Goal: Task Accomplishment & Management: Complete application form

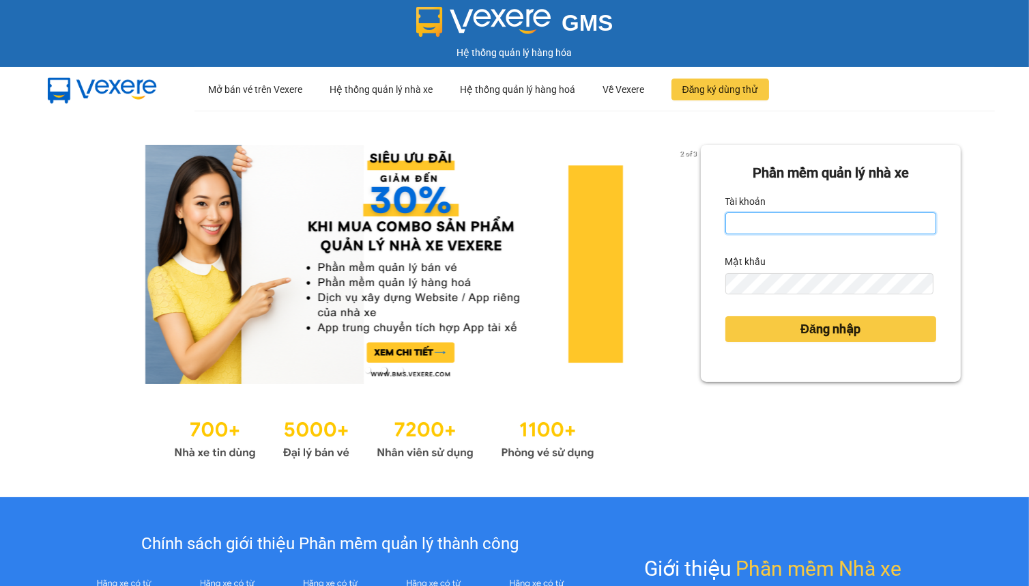
click at [820, 223] on input "Tài khoản" at bounding box center [831, 223] width 212 height 22
type input "hien.phuchai"
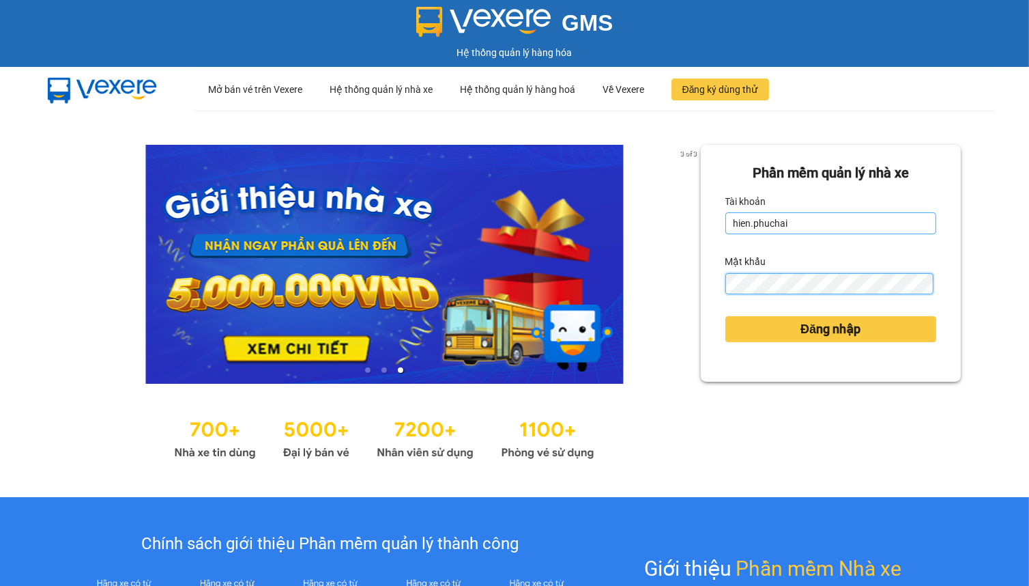
click at [725, 316] on button "Đăng nhập" at bounding box center [831, 329] width 212 height 26
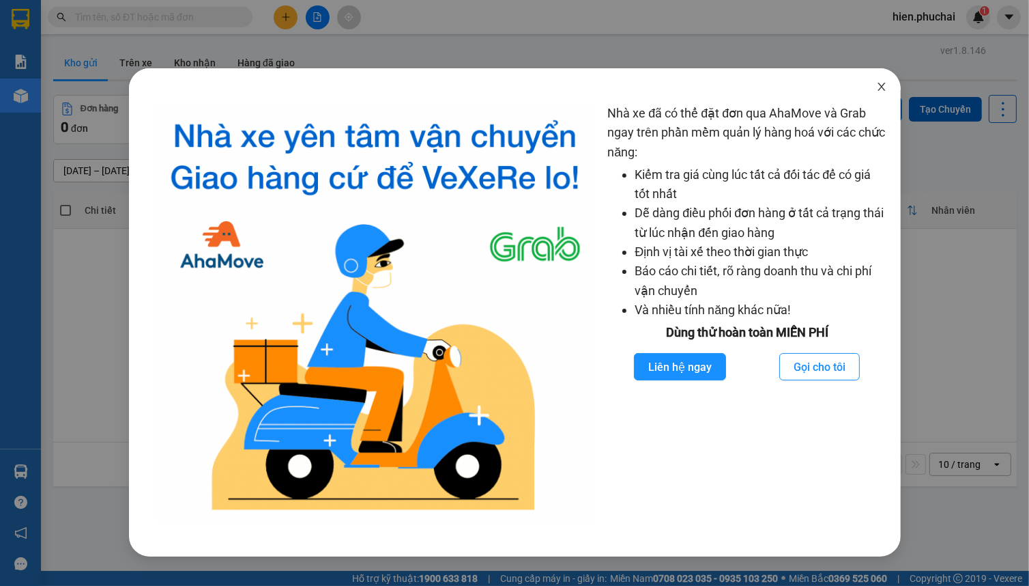
click at [885, 92] on icon "close" at bounding box center [881, 86] width 11 height 11
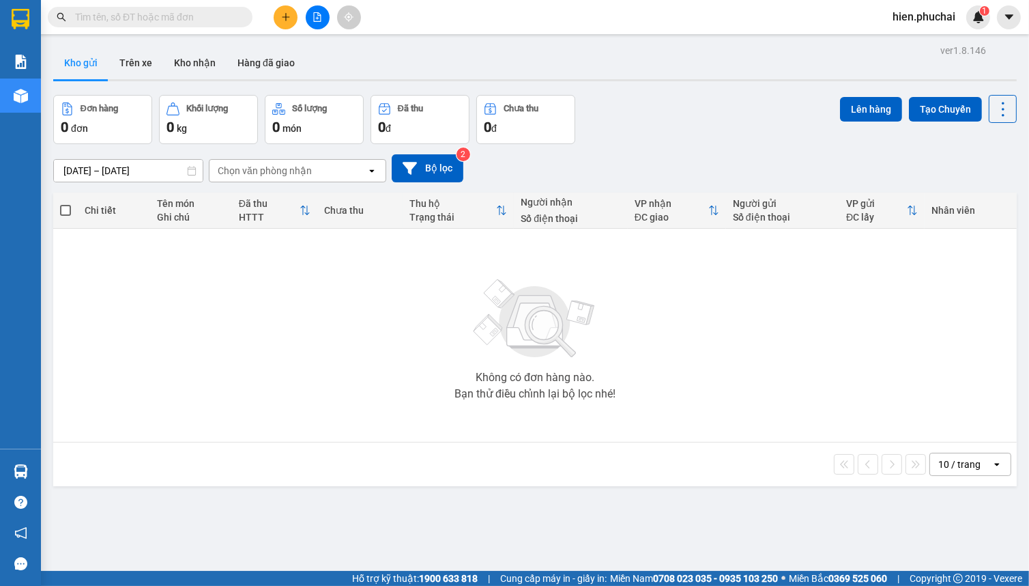
click at [623, 141] on div "Đơn hàng 0 đơn Khối lượng 0 kg Số lượng 0 món Đã thu 0 đ Chưa thu 0 đ Lên hàng …" at bounding box center [535, 119] width 964 height 49
click at [602, 166] on div "09/10/2025 – 11/10/2025 Press the down arrow key to interact with the calendar …" at bounding box center [535, 168] width 964 height 28
click at [602, 164] on div "09/10/2025 – 11/10/2025 Press the down arrow key to interact with the calendar …" at bounding box center [535, 168] width 964 height 28
click at [283, 18] on icon "plus" at bounding box center [286, 17] width 10 height 10
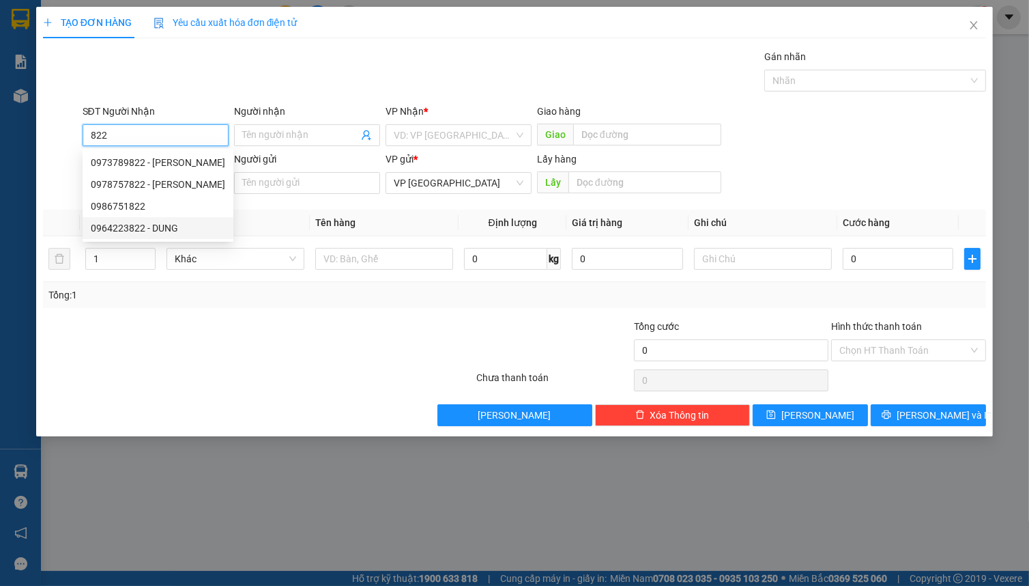
click at [158, 228] on div "0964223822 - DUNG" at bounding box center [158, 227] width 134 height 15
type input "0964223822"
type input "DUNG"
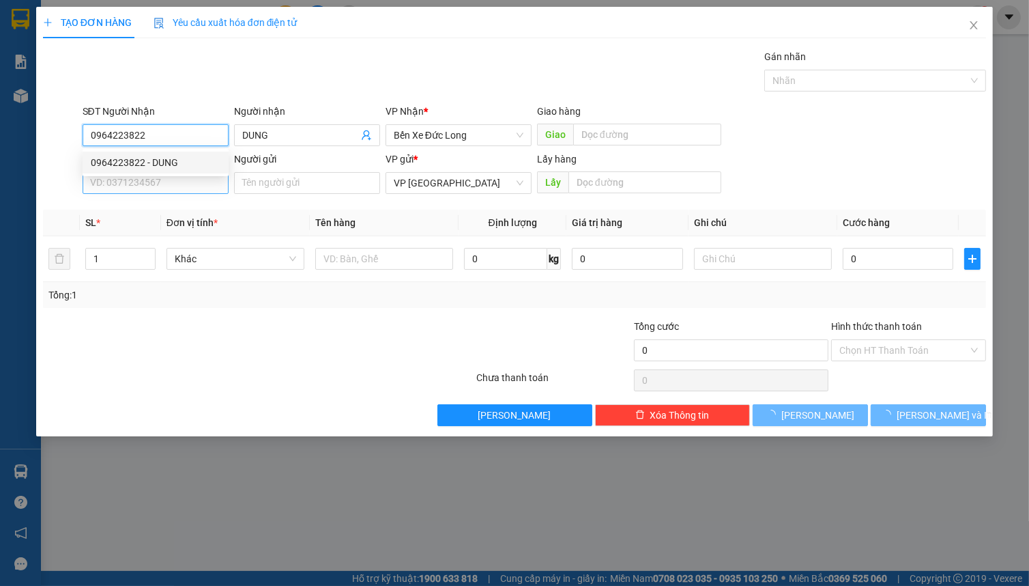
type input "300.000"
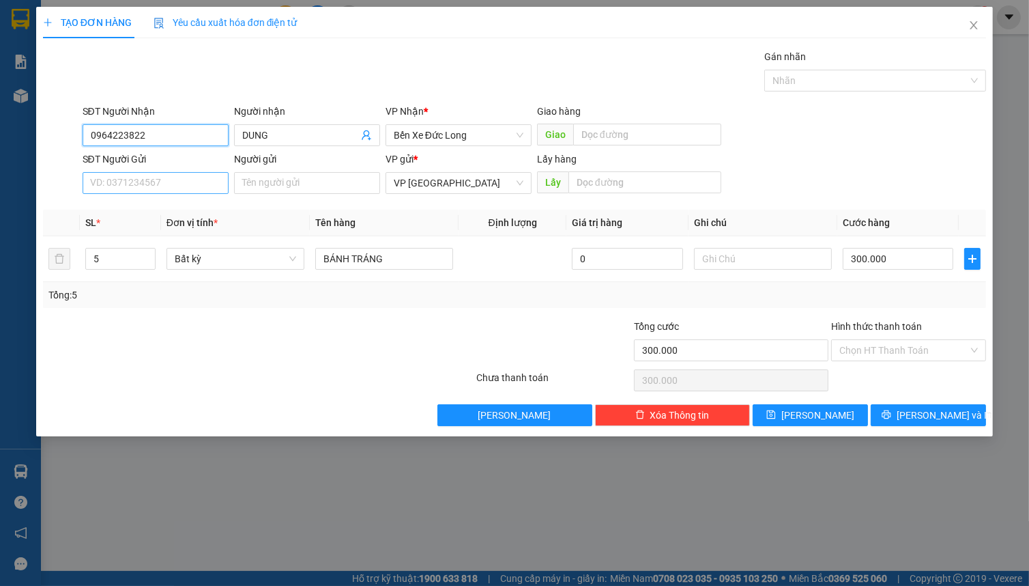
type input "0964223822"
click at [155, 183] on input "SĐT Người Gửi" at bounding box center [156, 183] width 146 height 22
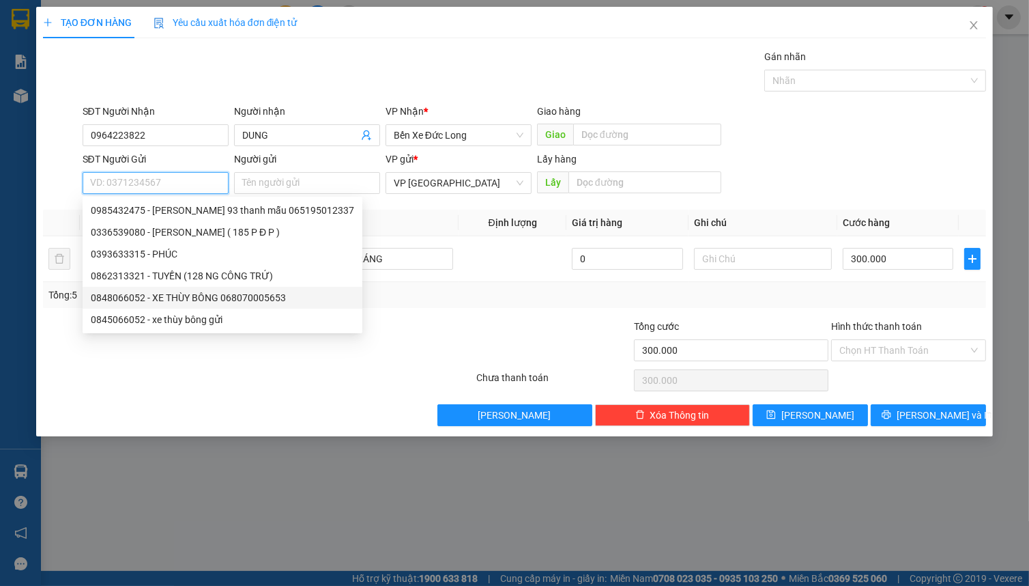
click at [197, 302] on div "0848066052 - XE THÙY BÔNG 068070005653" at bounding box center [222, 297] width 263 height 15
type input "0848066052"
type input "XE THÙY BÔNG 068070005653"
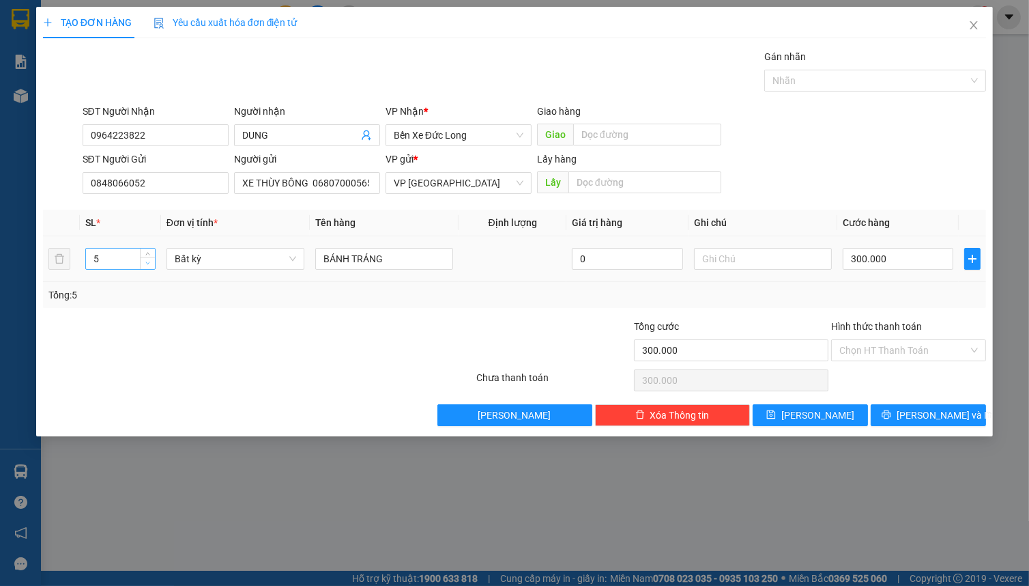
type input "4"
click at [144, 265] on span "down" at bounding box center [148, 263] width 8 height 8
click at [202, 261] on span "Bất kỳ" at bounding box center [235, 258] width 121 height 20
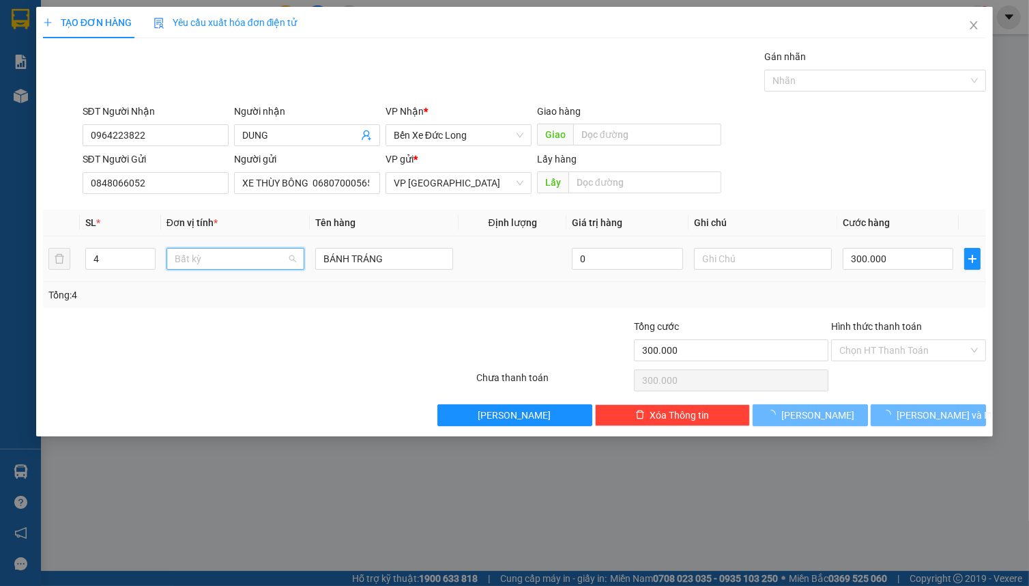
type input "0"
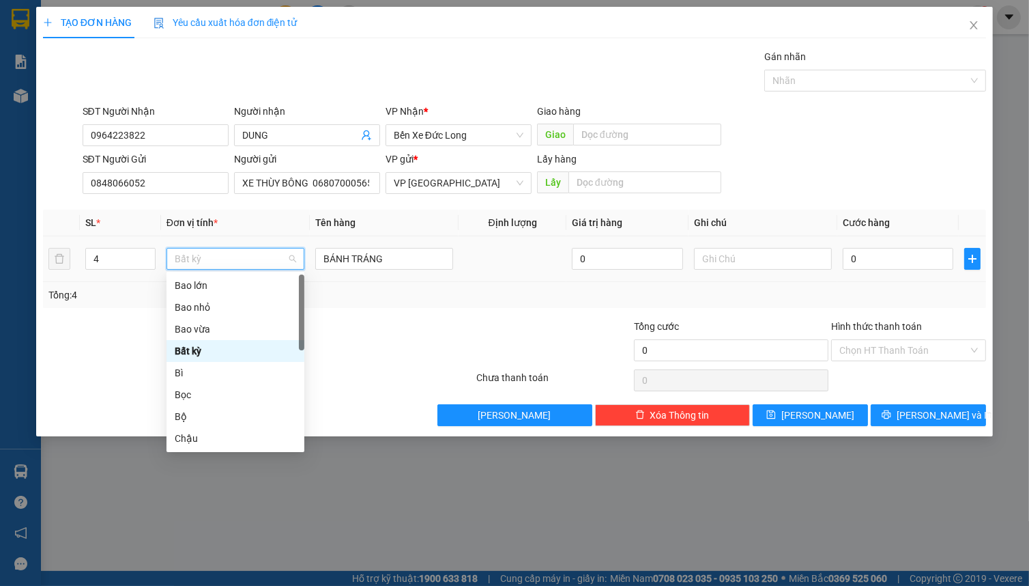
type input "t"
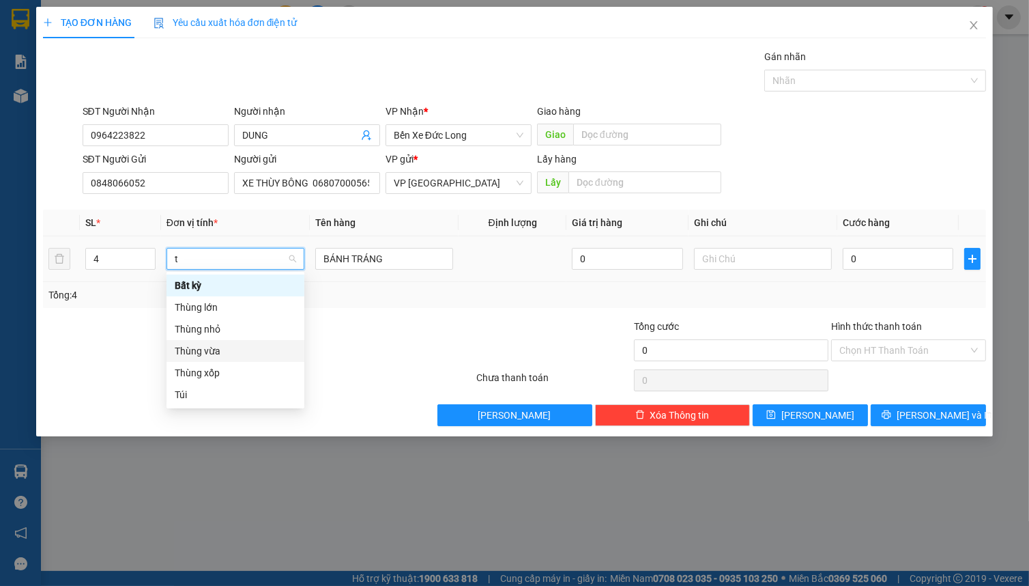
click at [196, 356] on div "Thùng vừa" at bounding box center [235, 350] width 121 height 15
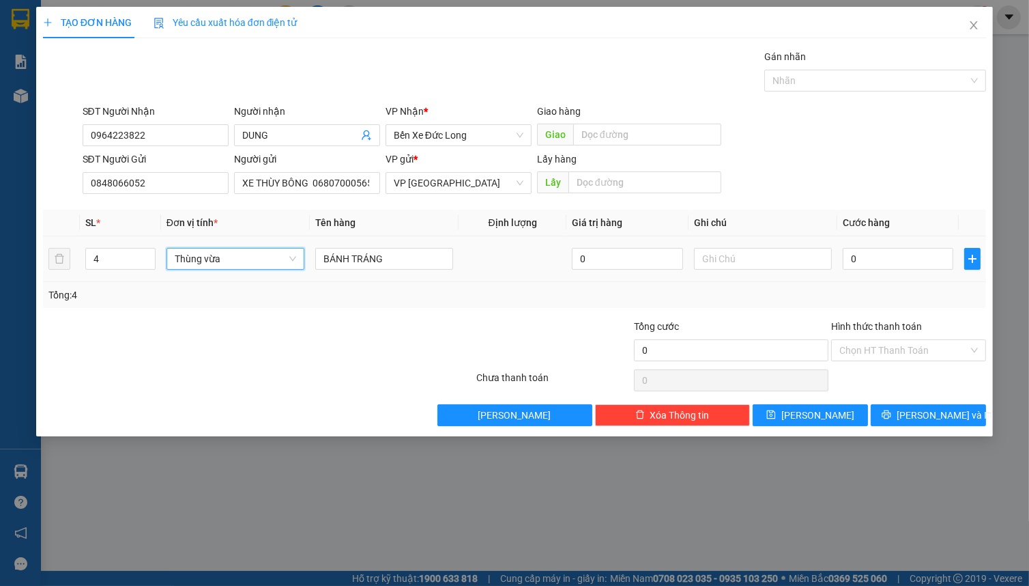
click at [917, 273] on td "0" at bounding box center [897, 259] width 121 height 46
click at [921, 266] on input "0" at bounding box center [898, 259] width 111 height 22
click at [921, 255] on input "0" at bounding box center [898, 259] width 111 height 22
type input "2"
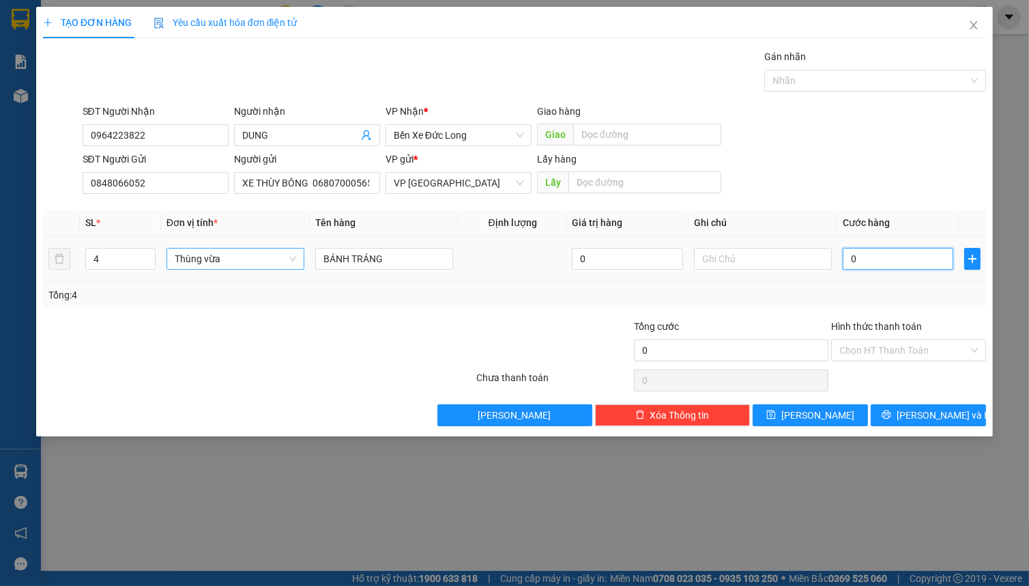
type input "02"
type input "24"
type input "024"
type input "240"
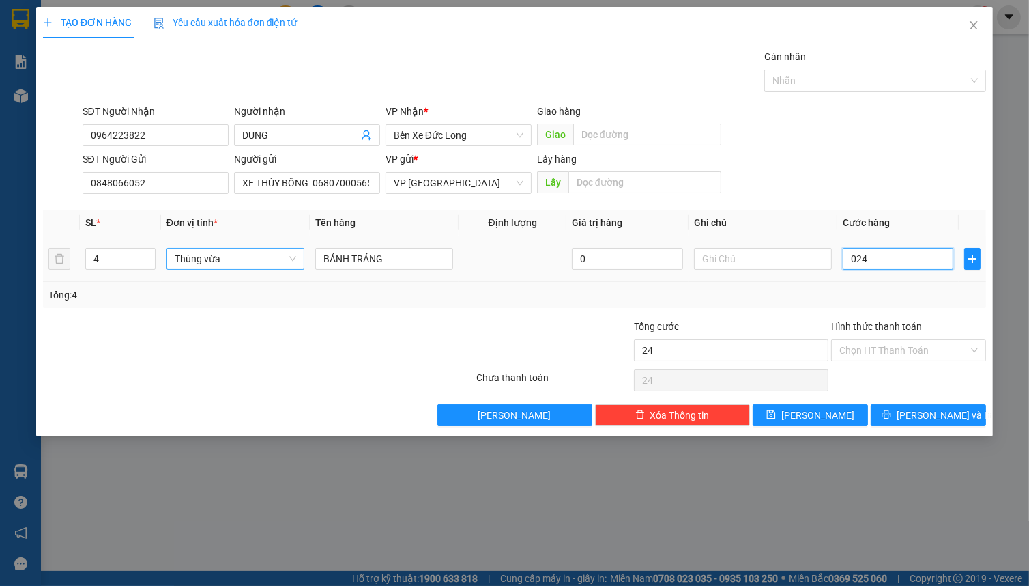
type input "240"
type input "0.240"
type input "2.400"
type input "02.400"
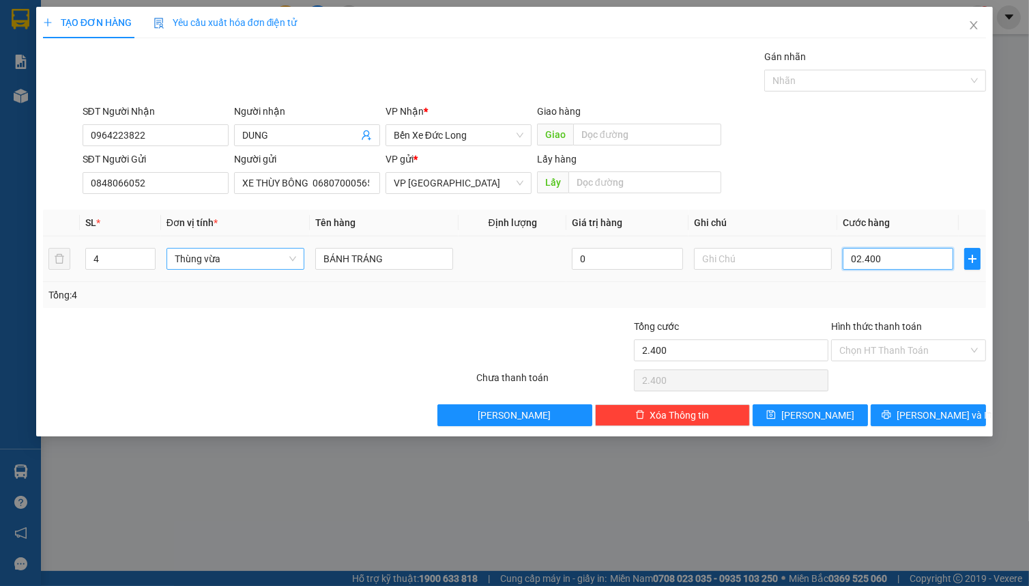
type input "24.000"
type input "024.000"
type input "240.000"
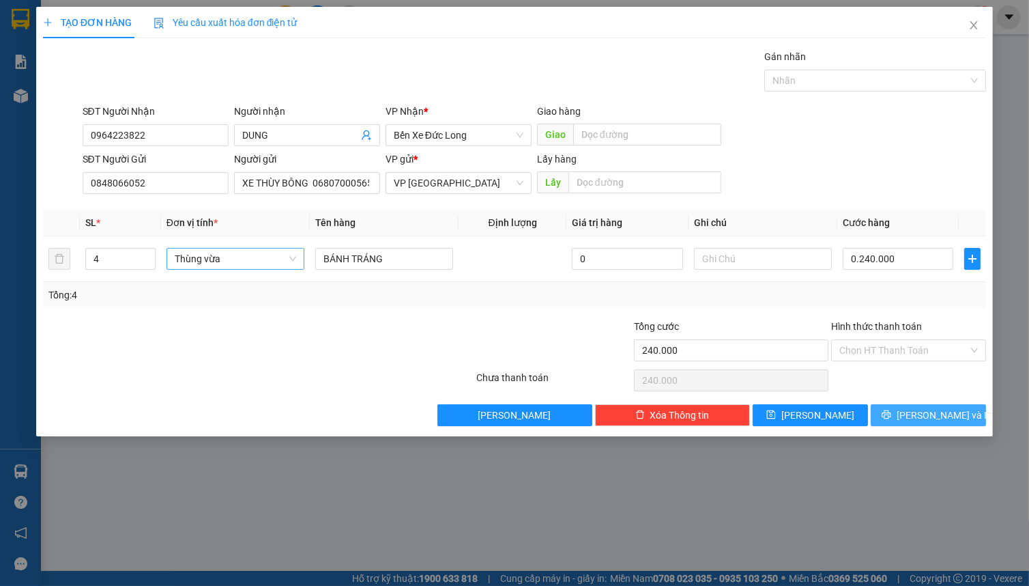
type input "240.000"
click at [894, 416] on button "Lưu và In" at bounding box center [928, 415] width 115 height 22
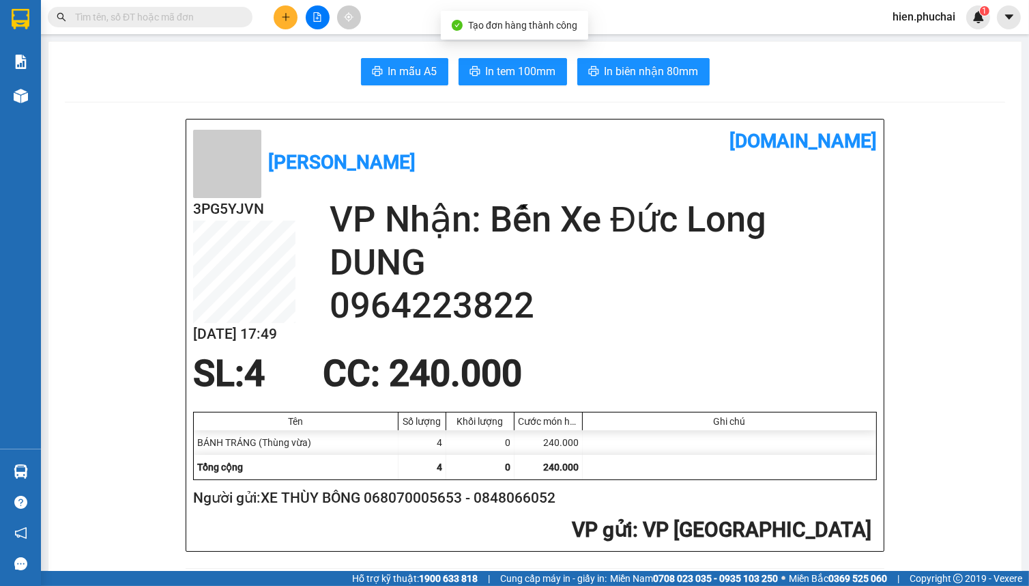
click at [650, 234] on h2 "VP Nhận: Bến Xe Đức Long" at bounding box center [603, 219] width 547 height 43
click at [648, 214] on h2 "VP Nhận: Bến Xe Đức Long" at bounding box center [603, 219] width 547 height 43
click at [650, 214] on h2 "VP Nhận: Bến Xe Đức Long" at bounding box center [603, 219] width 547 height 43
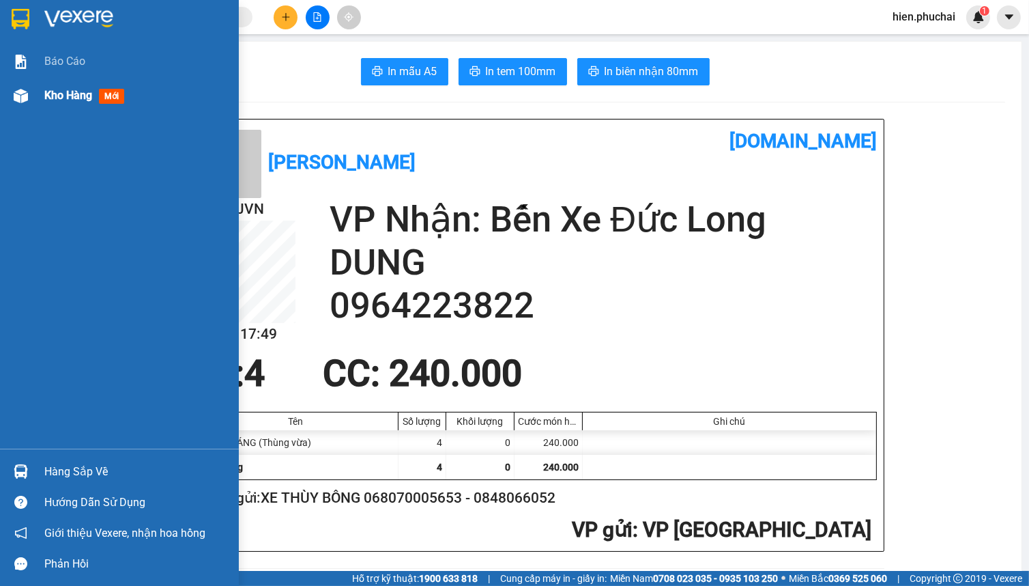
click at [27, 107] on div at bounding box center [21, 96] width 24 height 24
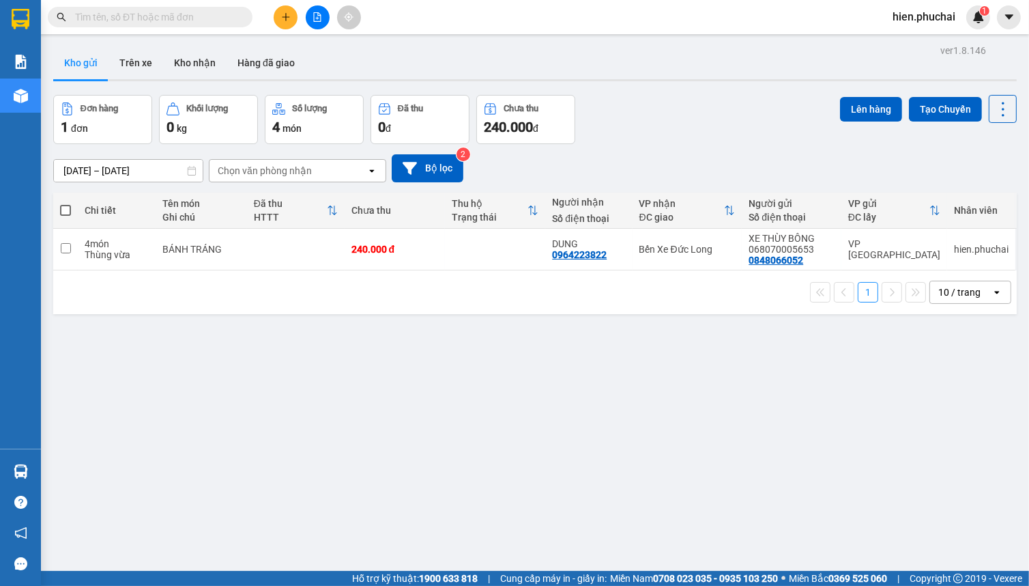
click at [275, 16] on button at bounding box center [286, 17] width 24 height 24
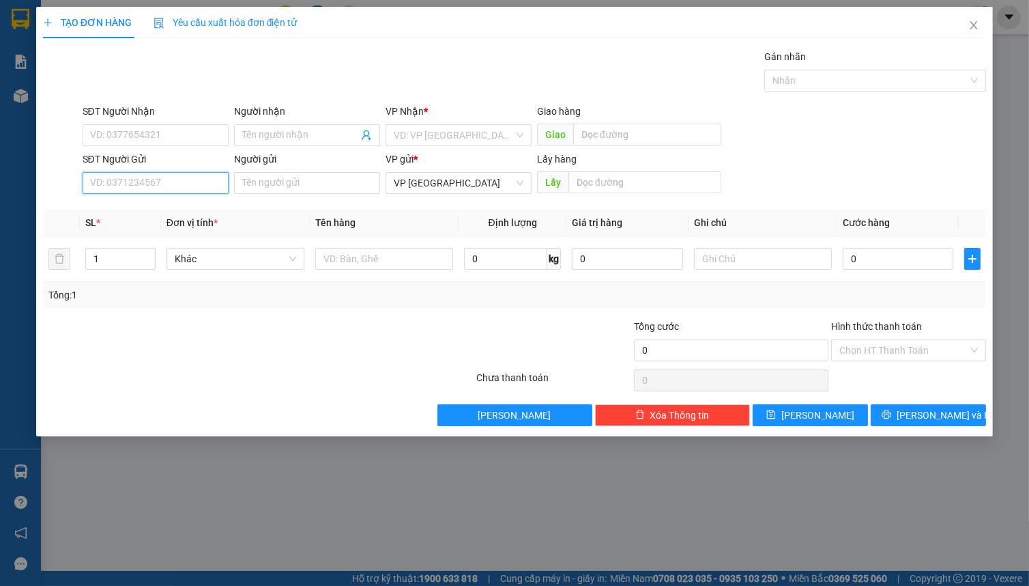
click at [110, 191] on input "SĐT Người Gửi" at bounding box center [156, 183] width 146 height 22
type input "0842323447"
click at [128, 214] on div "0842323447" at bounding box center [156, 210] width 130 height 15
type input "CƯ BAO"
type input "PHI NÔM"
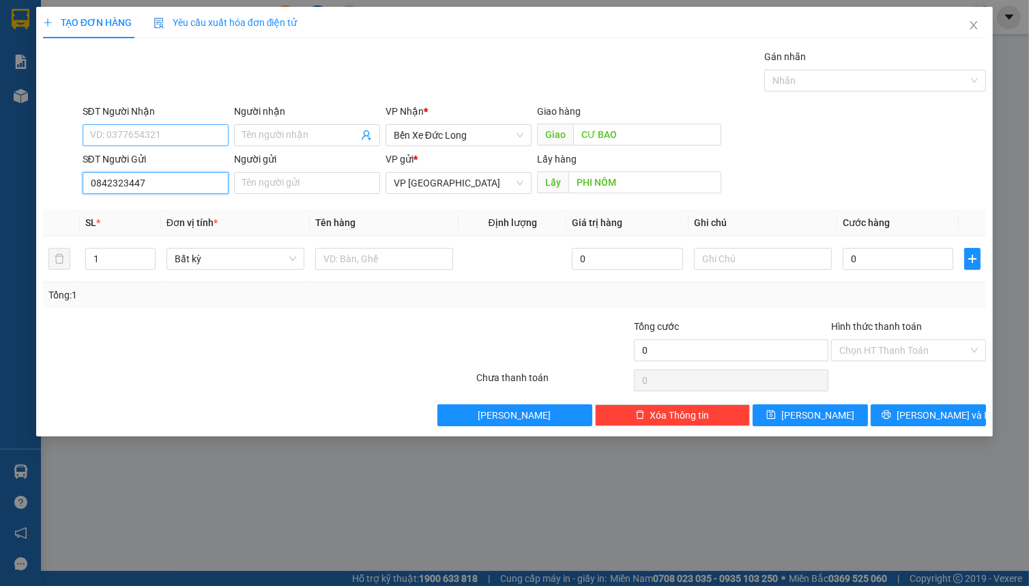
type input "0842323447"
click at [156, 134] on input "SĐT Người Nhận" at bounding box center [156, 135] width 146 height 22
click at [163, 186] on div "0949039121" at bounding box center [158, 184] width 134 height 15
type input "0949039121"
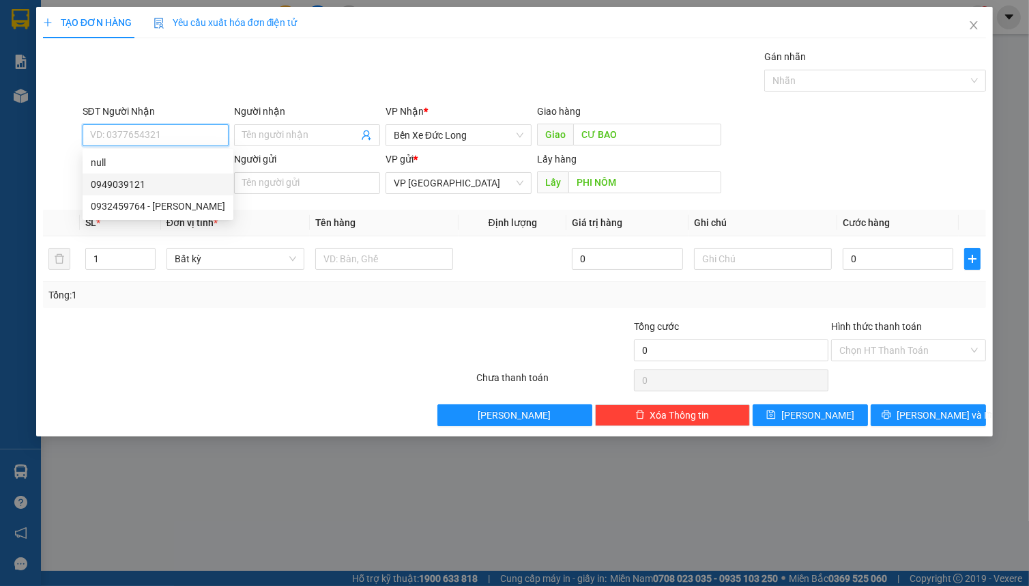
type input "N3 CHỢ CƯ BAO"
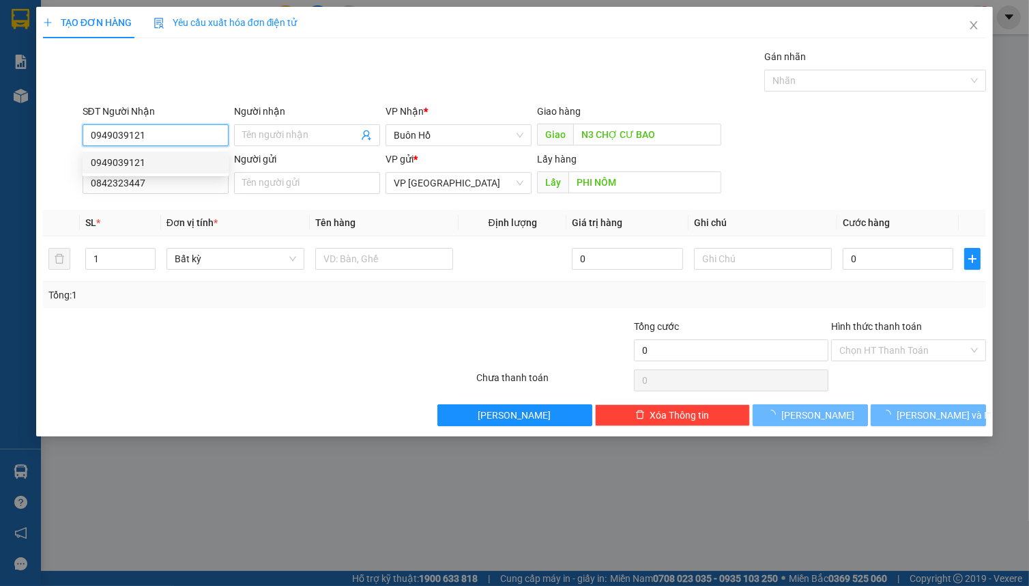
type input "50.000"
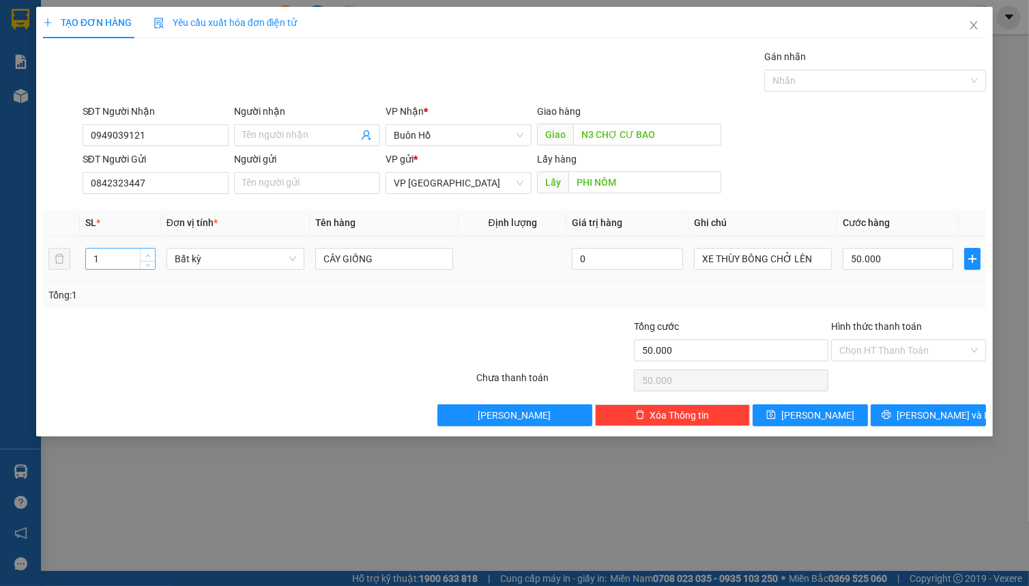
type input "2"
click at [147, 255] on icon "up" at bounding box center [147, 255] width 5 height 5
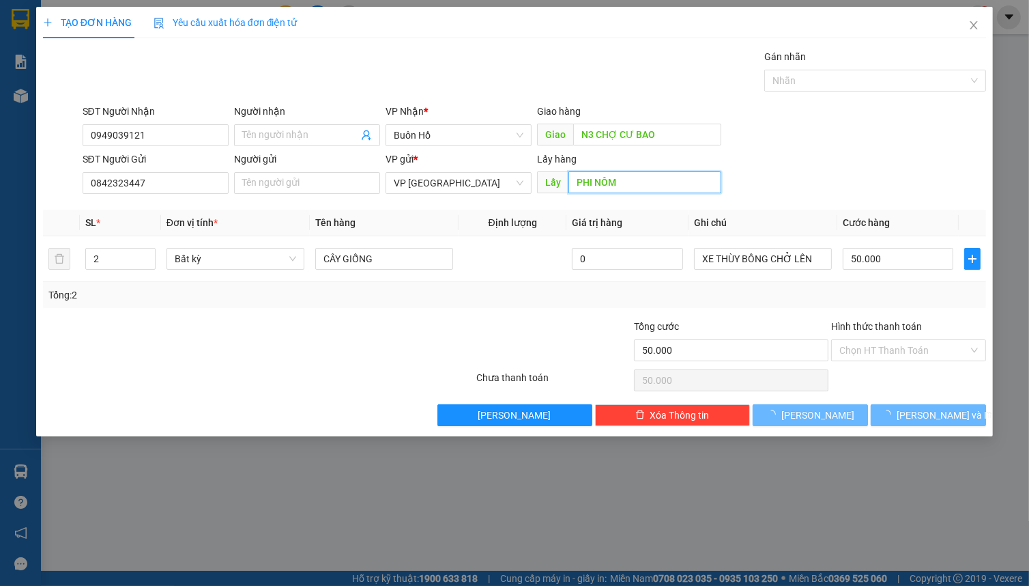
type input "0"
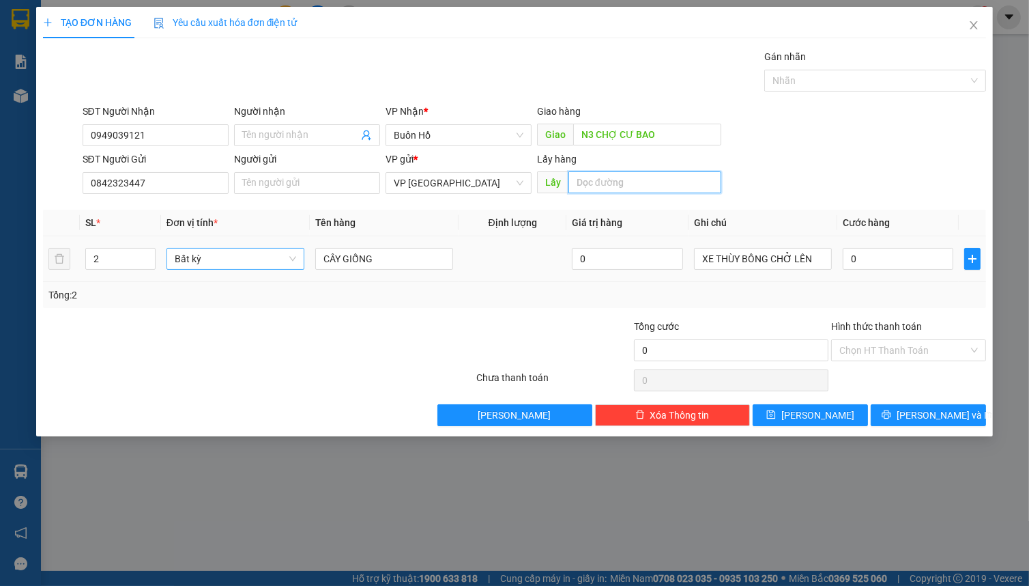
click at [234, 260] on span "Bất kỳ" at bounding box center [235, 258] width 121 height 20
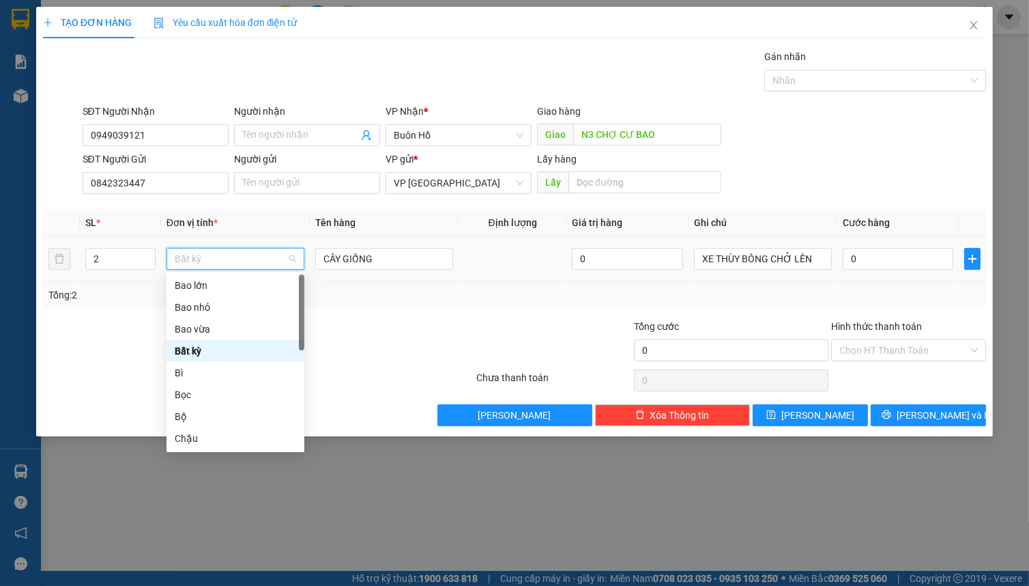
type input "t"
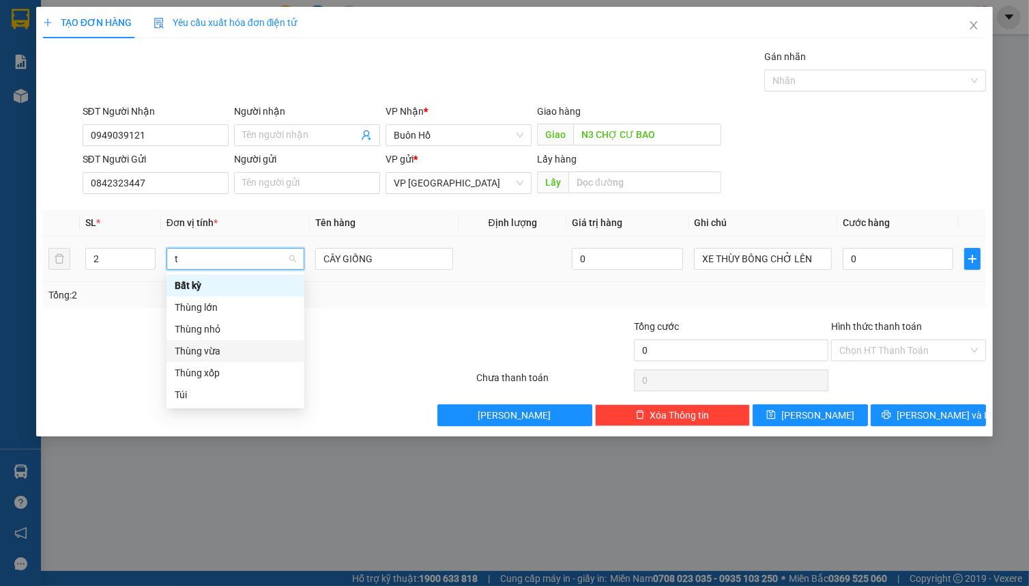
click at [233, 351] on div "Thùng vừa" at bounding box center [235, 350] width 121 height 15
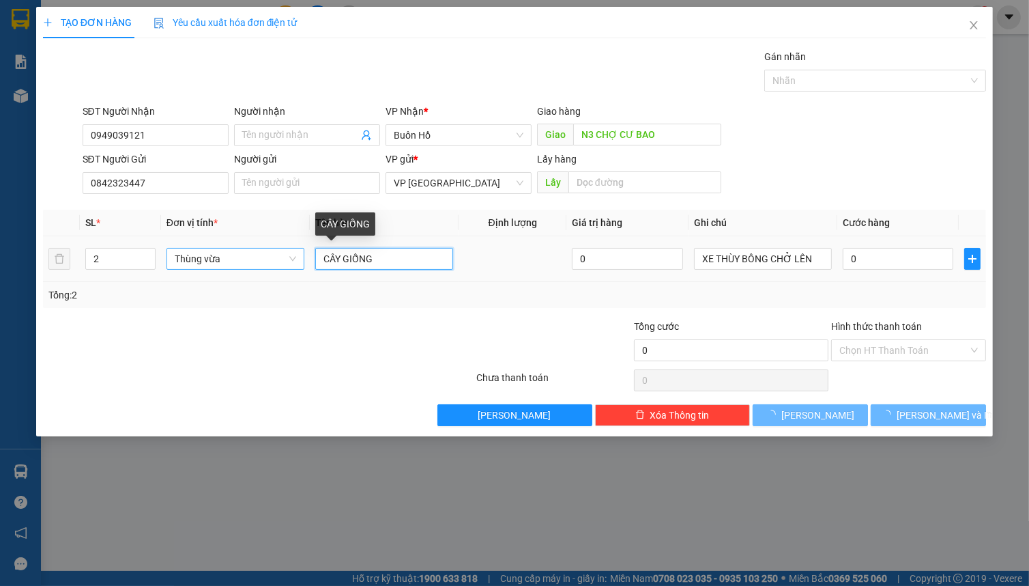
drag, startPoint x: 366, startPoint y: 263, endPoint x: 283, endPoint y: 274, distance: 84.7
click at [283, 274] on tr "2 Thùng vừa CÂY GIỐNG 0 XE THÙY BÔNG CHỞ LÊN 0" at bounding box center [514, 259] width 943 height 46
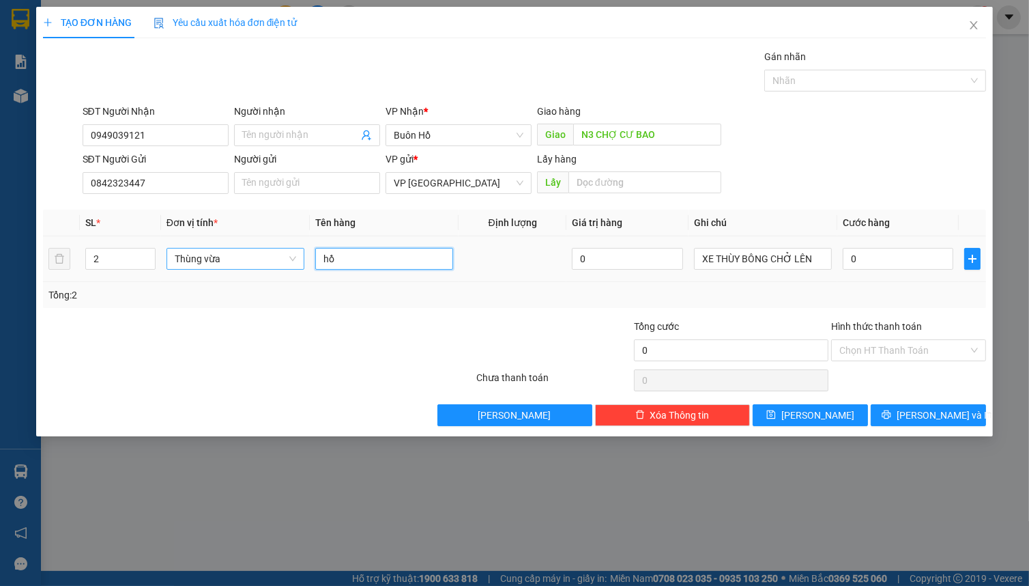
type input "h"
type input "HỒNG"
click at [879, 253] on input "0" at bounding box center [898, 259] width 111 height 22
type input "1"
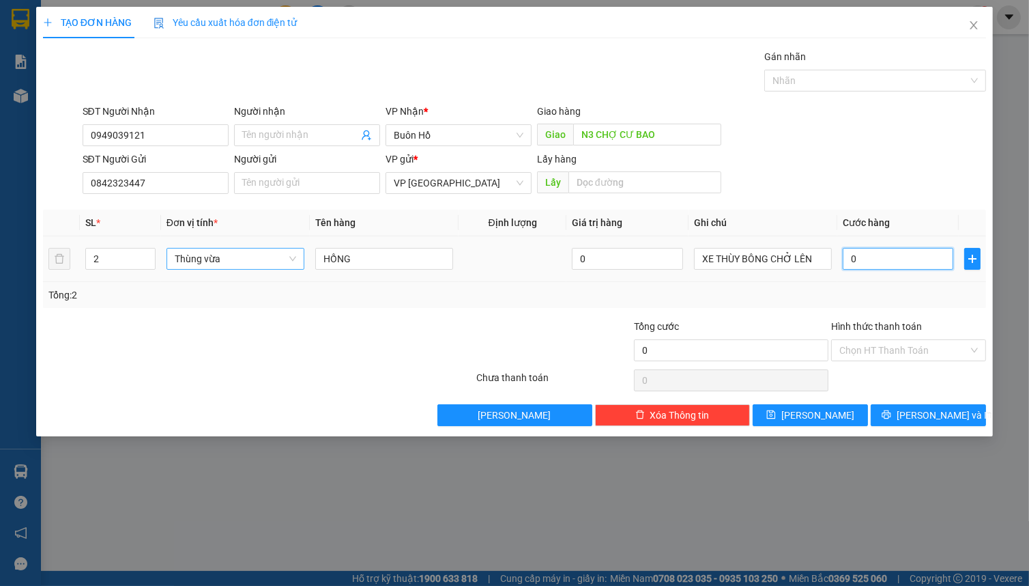
type input "1"
type input "10"
type input "100"
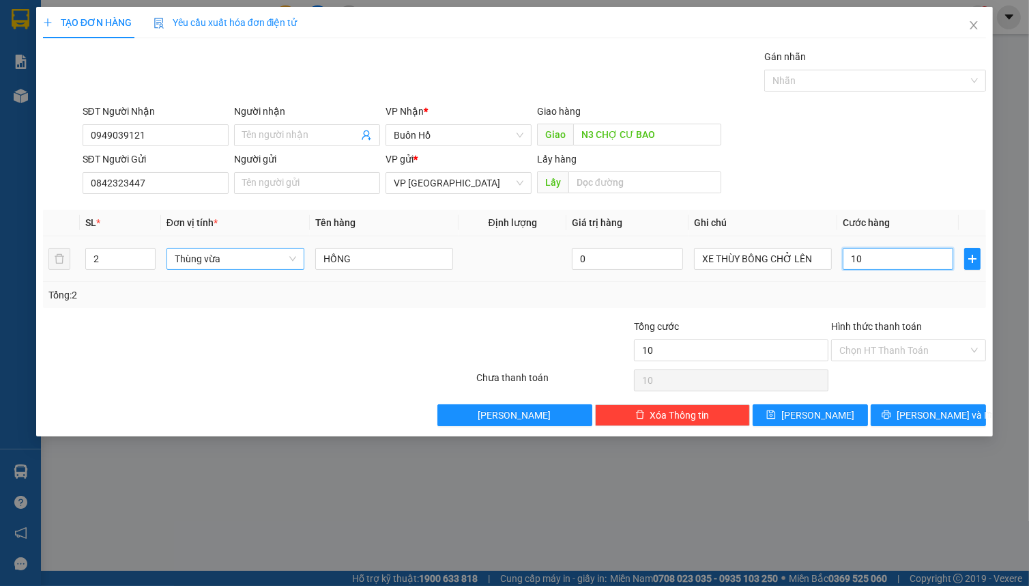
type input "100"
type input "1.000"
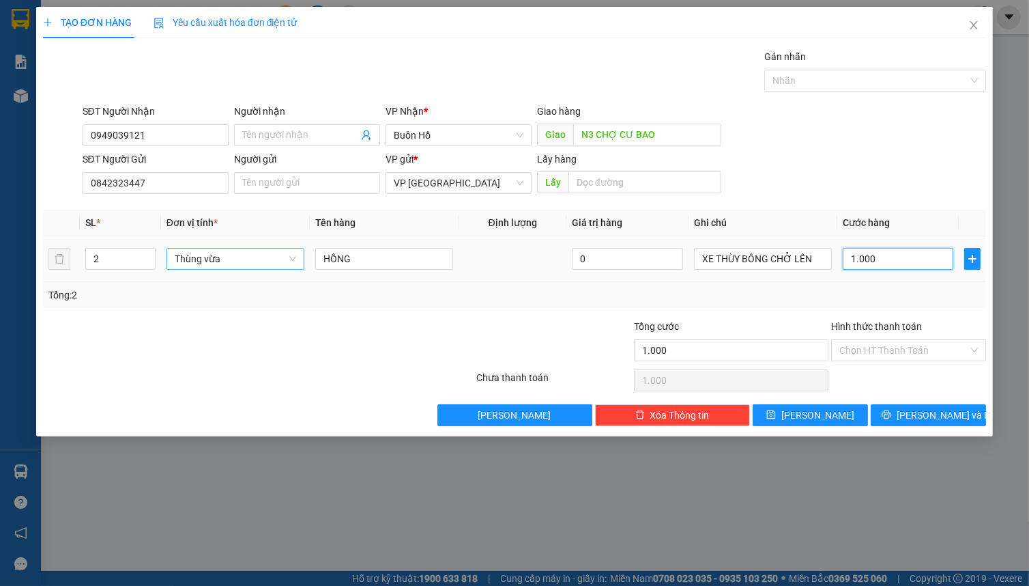
type input "10.000"
type input "100.000"
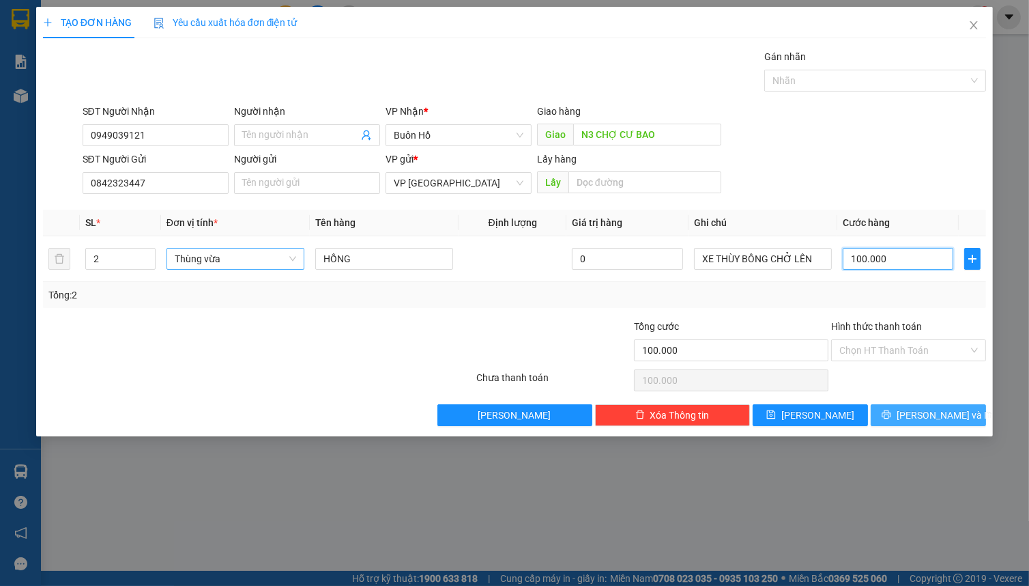
type input "100.000"
click at [916, 412] on button "Lưu và In" at bounding box center [928, 415] width 115 height 22
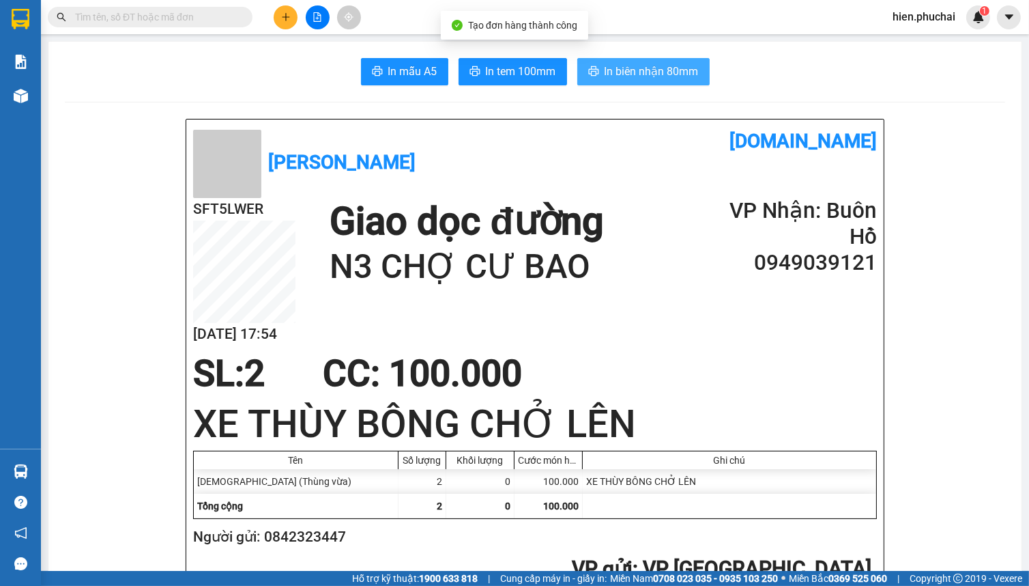
click at [667, 69] on span "In biên nhận 80mm" at bounding box center [652, 71] width 94 height 17
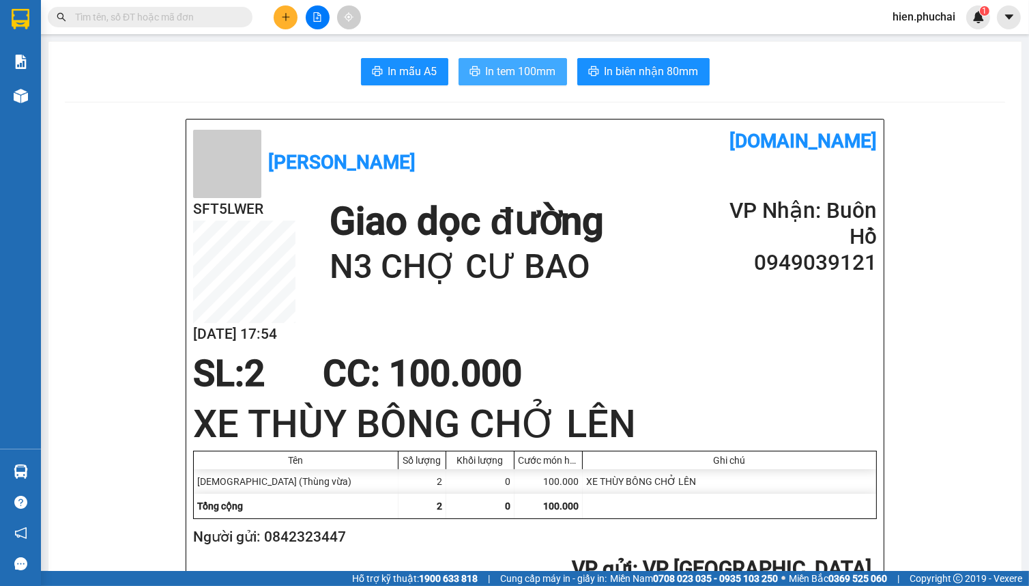
click at [516, 74] on span "In tem 100mm" at bounding box center [521, 71] width 70 height 17
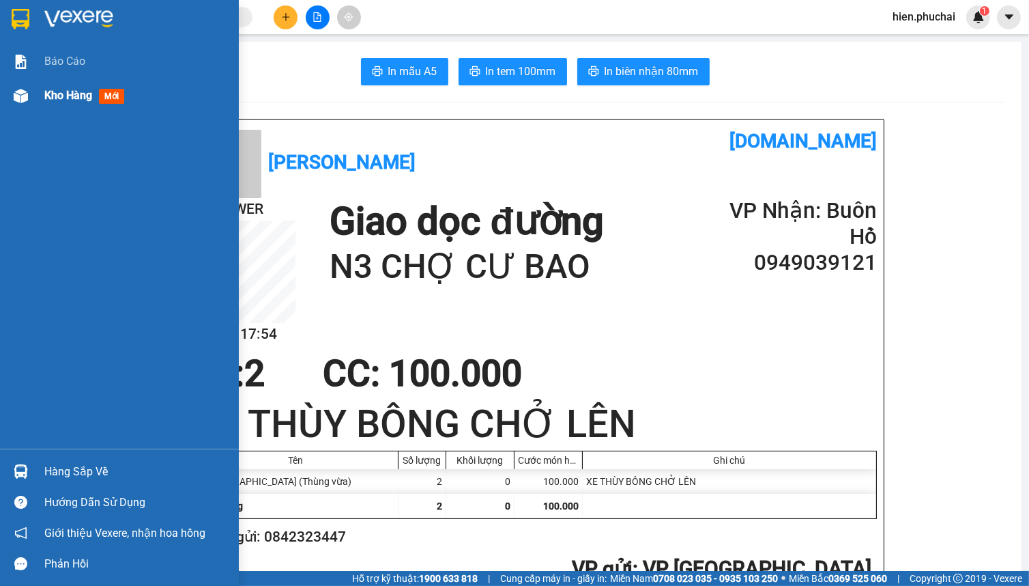
click at [29, 105] on div at bounding box center [21, 96] width 24 height 24
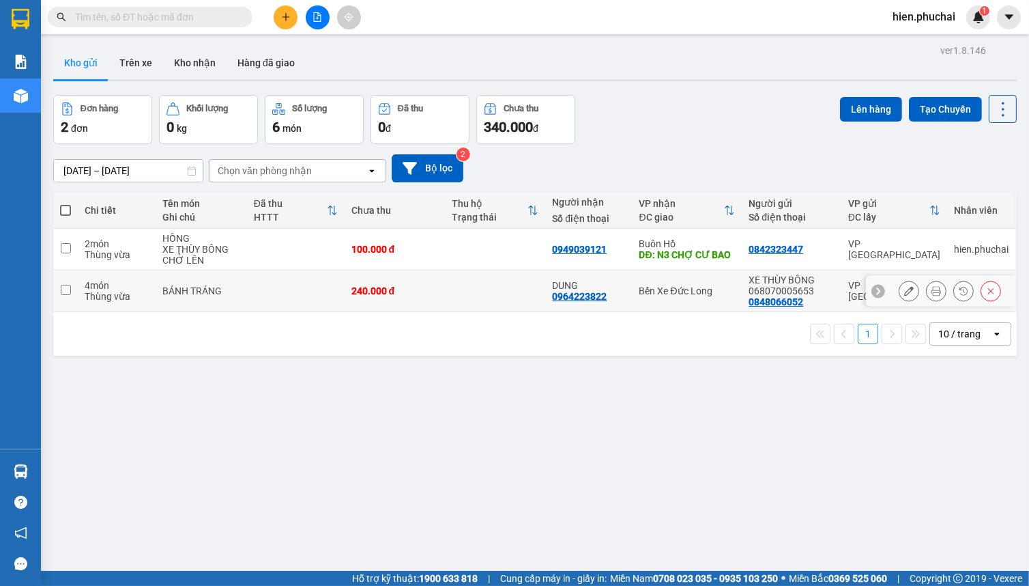
click at [488, 299] on td at bounding box center [495, 291] width 100 height 42
checkbox input "true"
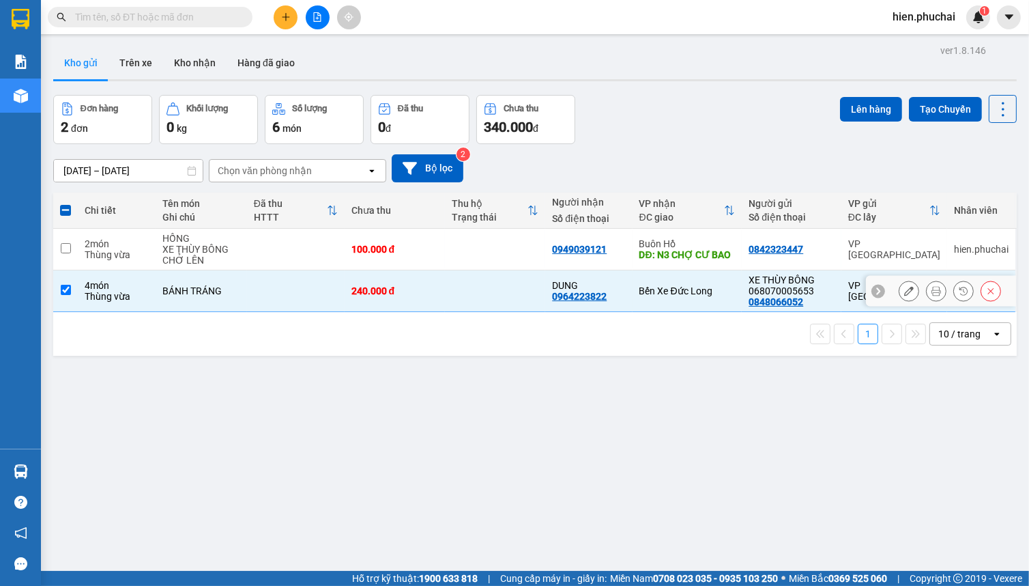
click at [932, 293] on icon at bounding box center [937, 291] width 10 height 10
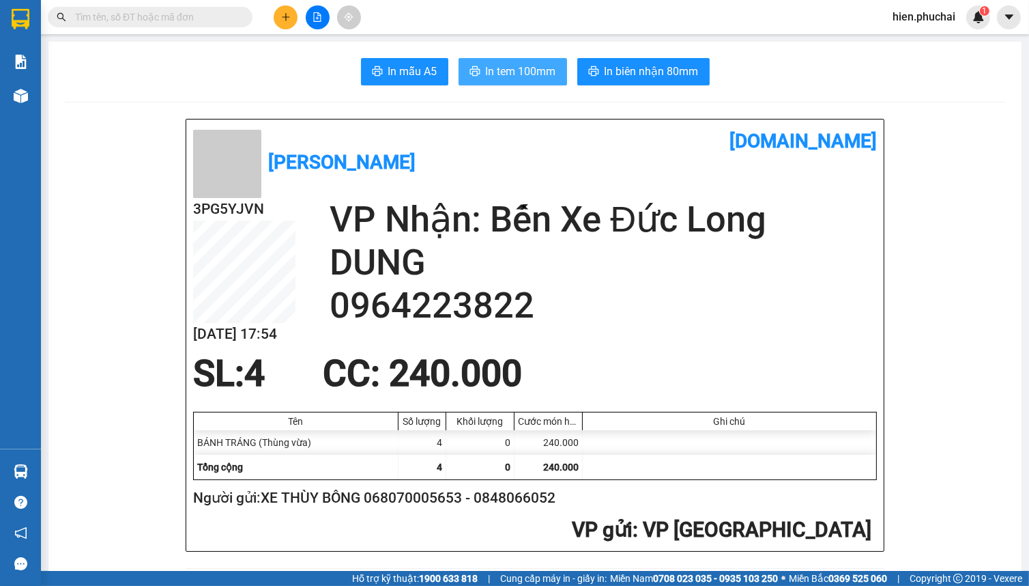
click at [496, 68] on span "In tem 100mm" at bounding box center [521, 71] width 70 height 17
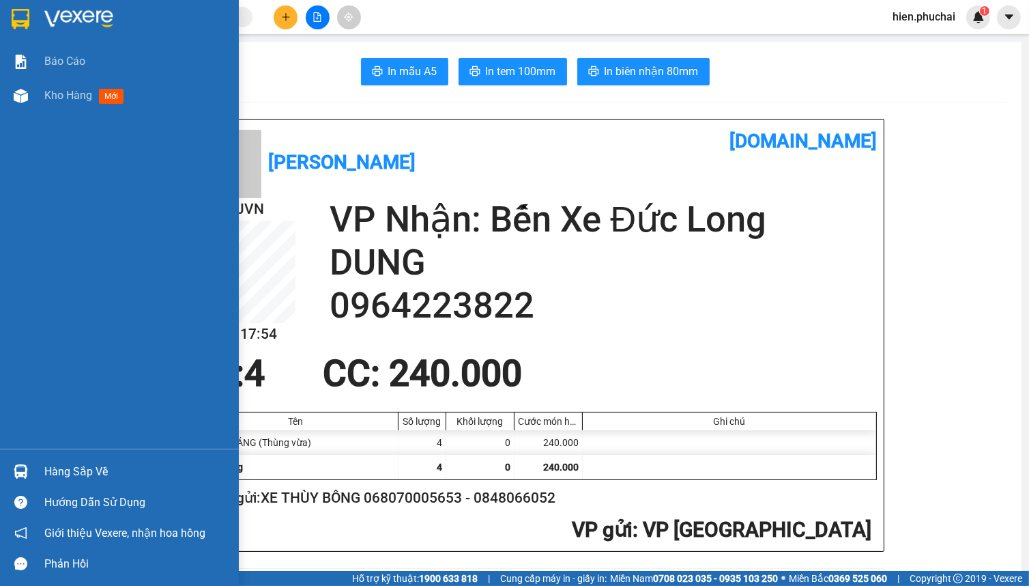
drag, startPoint x: 35, startPoint y: 102, endPoint x: 177, endPoint y: 0, distance: 174.6
click at [35, 102] on div "Kho hàng mới" at bounding box center [119, 95] width 239 height 34
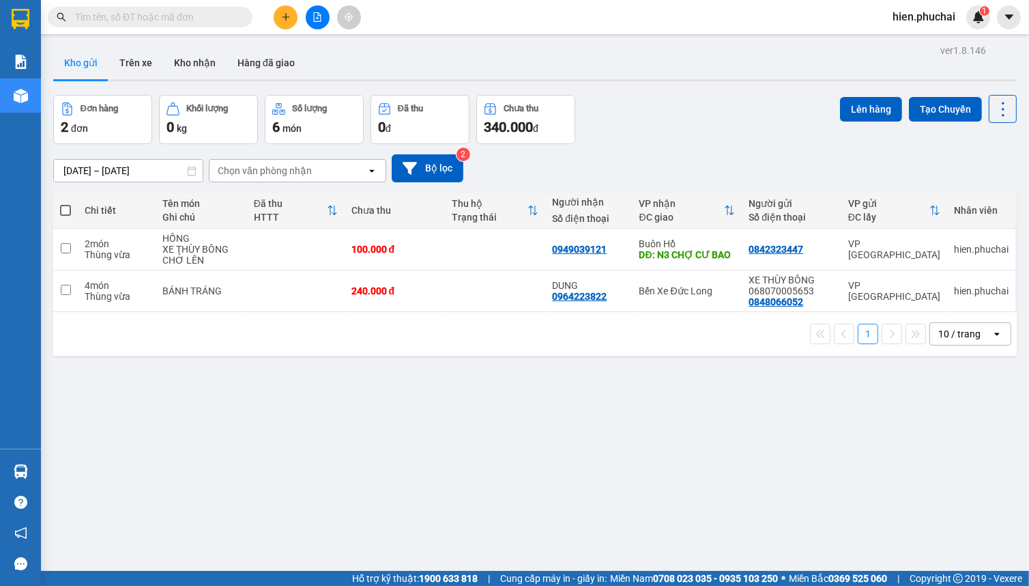
click at [422, 62] on div "Kho gửi Trên xe Kho nhận Hàng đã giao" at bounding box center [535, 64] width 964 height 36
click at [760, 130] on div "Đơn hàng 2 đơn Khối lượng 0 kg Số lượng 6 món Đã thu 0 đ Chưa thu 340.000 đ Lên…" at bounding box center [535, 119] width 964 height 49
click at [297, 19] on button at bounding box center [286, 17] width 24 height 24
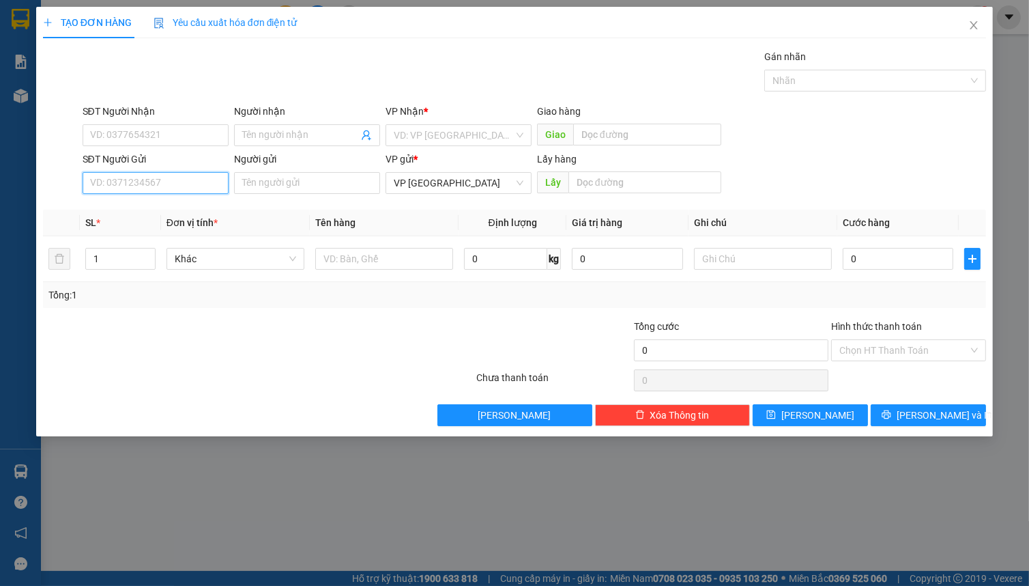
click at [136, 177] on input "SĐT Người Gửi" at bounding box center [156, 183] width 146 height 22
type input "0919665488"
click at [185, 210] on div "0919665488 - MINH QUÂN" at bounding box center [156, 210] width 130 height 15
type input "0344416539"
type input "CÔNG THÀNH"
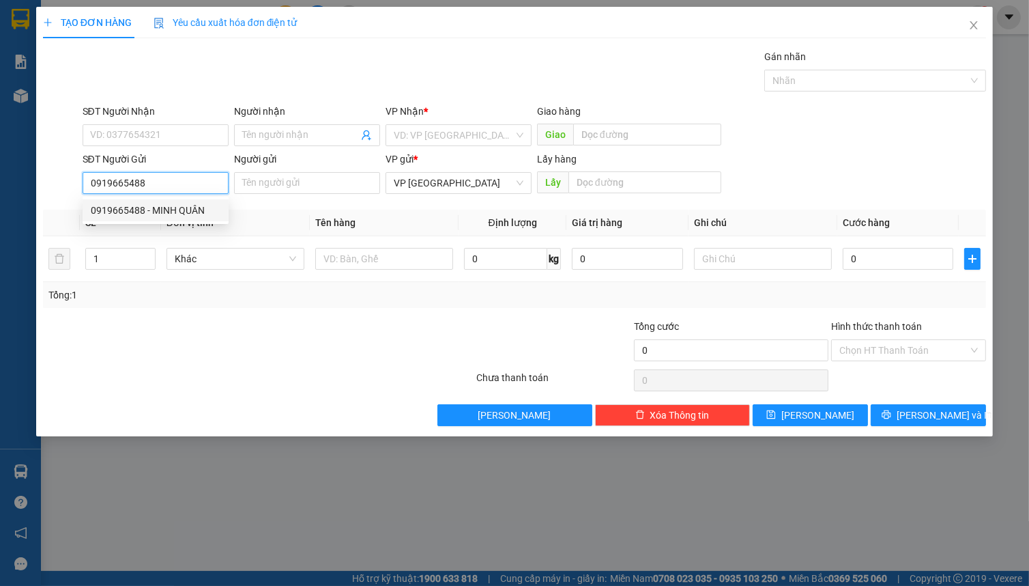
type input "MINH QUÂN"
type input "50.000"
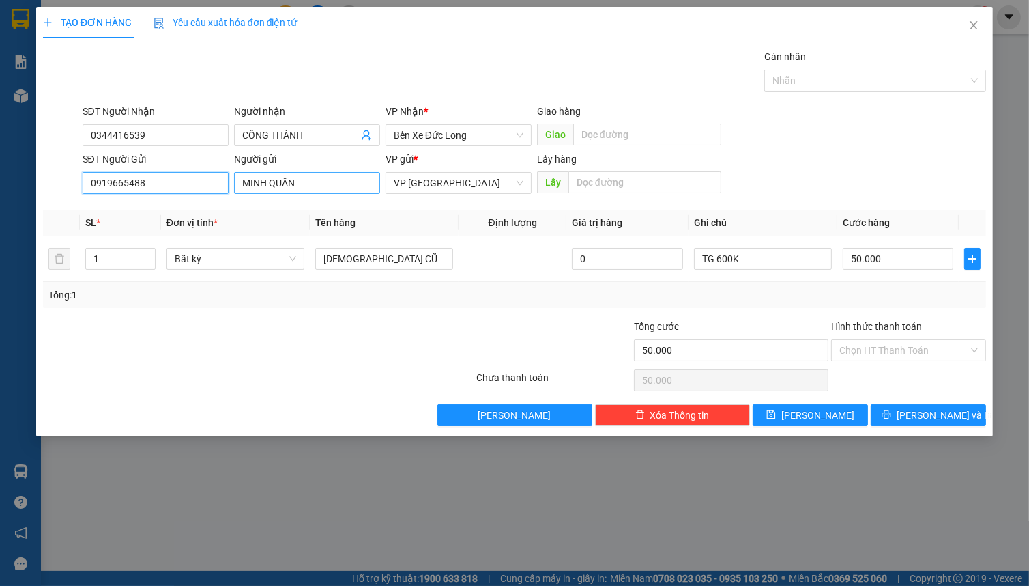
type input "0919665488"
click at [240, 181] on input "MINH QUÂN" at bounding box center [307, 183] width 146 height 22
type input "NGUYỄN MINH QUÂN"
click at [163, 136] on input "0344416539" at bounding box center [156, 135] width 146 height 22
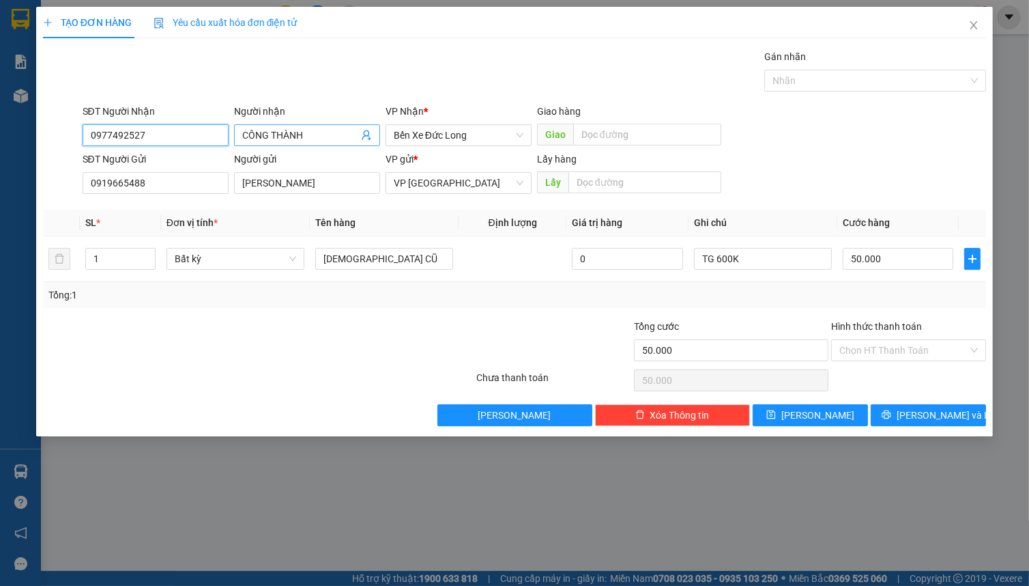
type input "0977492527"
drag, startPoint x: 330, startPoint y: 134, endPoint x: 108, endPoint y: 136, distance: 222.5
click at [108, 136] on div "SĐT Người Nhận 0977492527 Người nhận CÔNG THÀNH CÔNG THÀNH VP Nhận * Bến Xe Đức…" at bounding box center [535, 128] width 910 height 48
type input "TRẦN DUY THƯƠNG"
click at [358, 182] on input "NGUYỄN MINH QUÂN" at bounding box center [307, 183] width 146 height 22
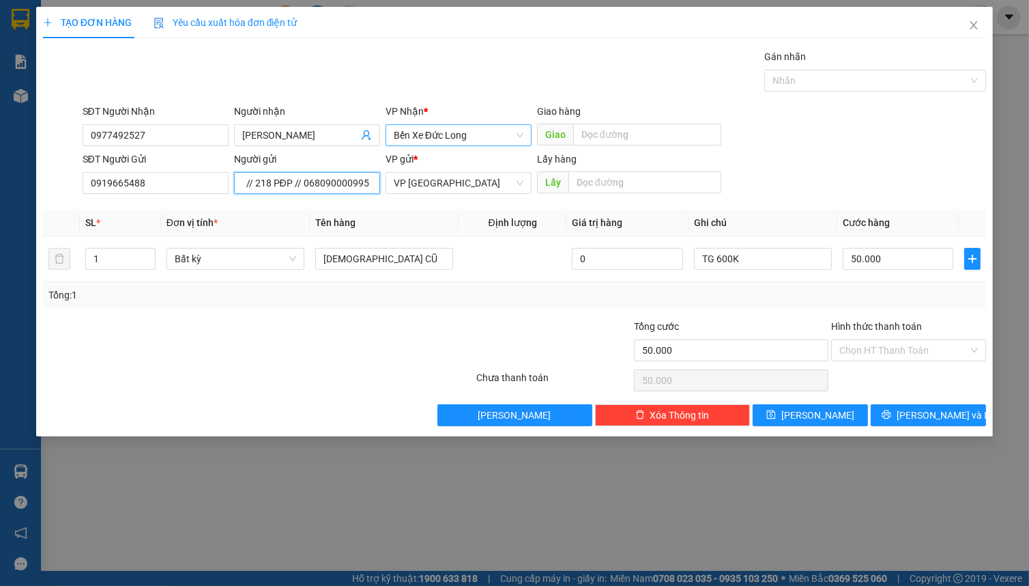
scroll to position [0, 92]
click at [240, 253] on span "Bất kỳ" at bounding box center [235, 258] width 121 height 20
type input "NGUYỄN MINH QUÂN // 218 PĐP // 068090000995"
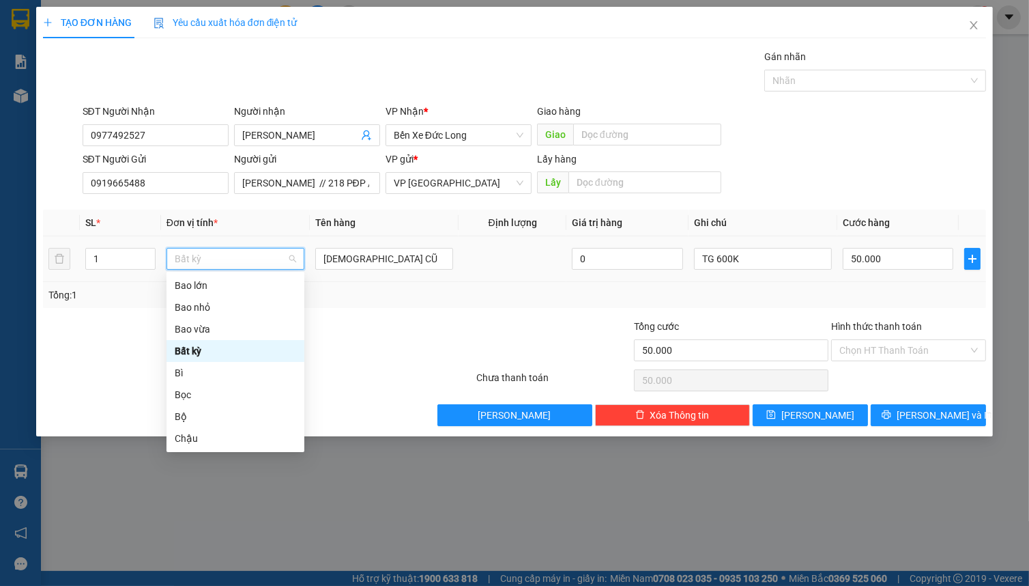
type input "T"
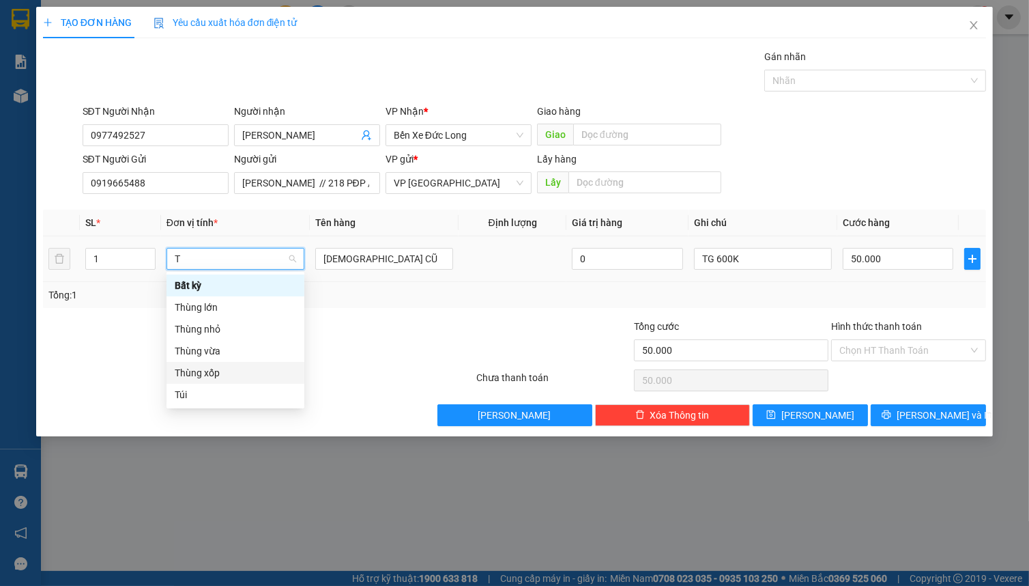
click at [188, 357] on div "Thùng vừa" at bounding box center [235, 350] width 121 height 15
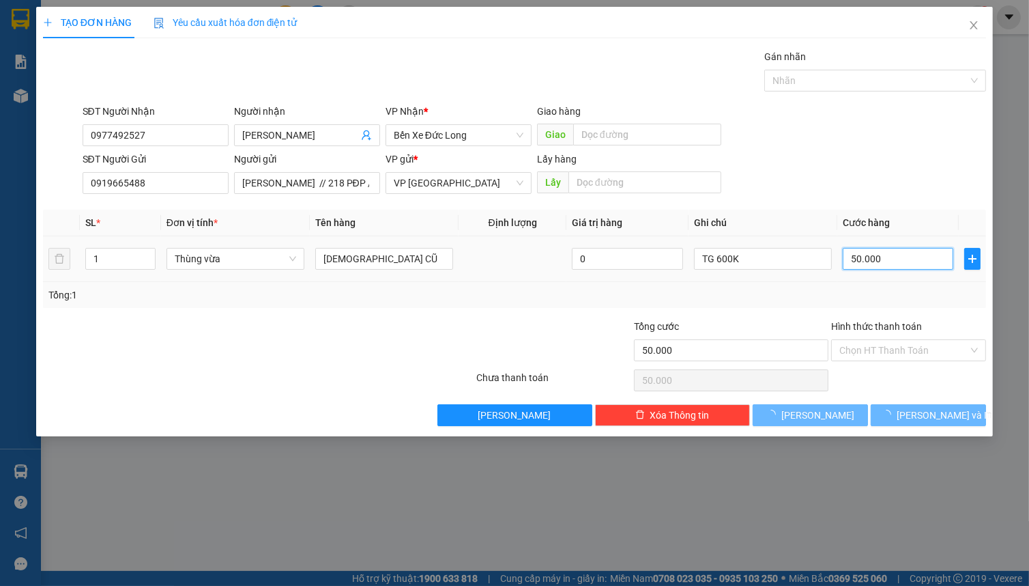
click at [907, 248] on input "50.000" at bounding box center [898, 259] width 111 height 22
type input "0"
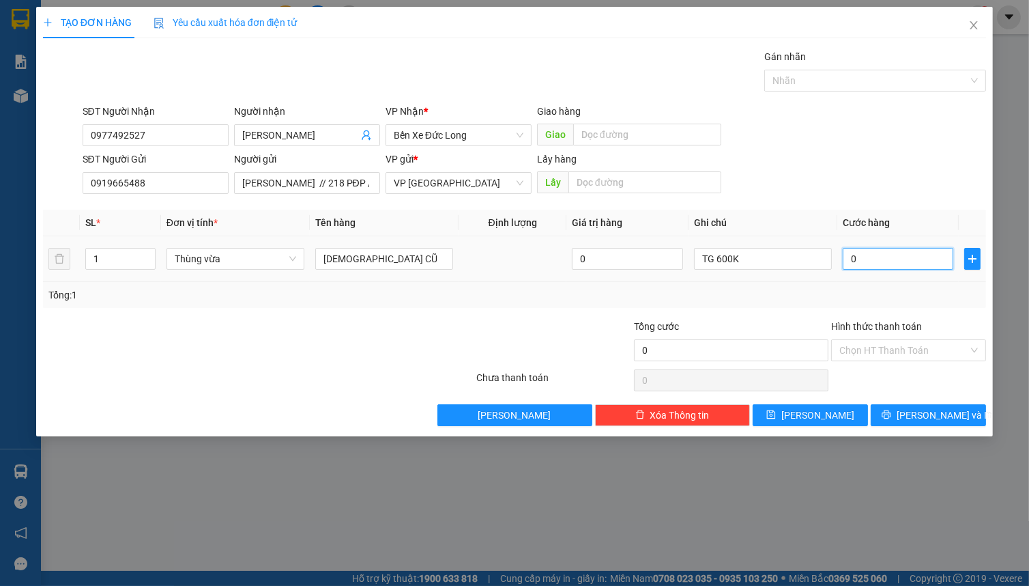
type input "5"
type input "05"
type input "50"
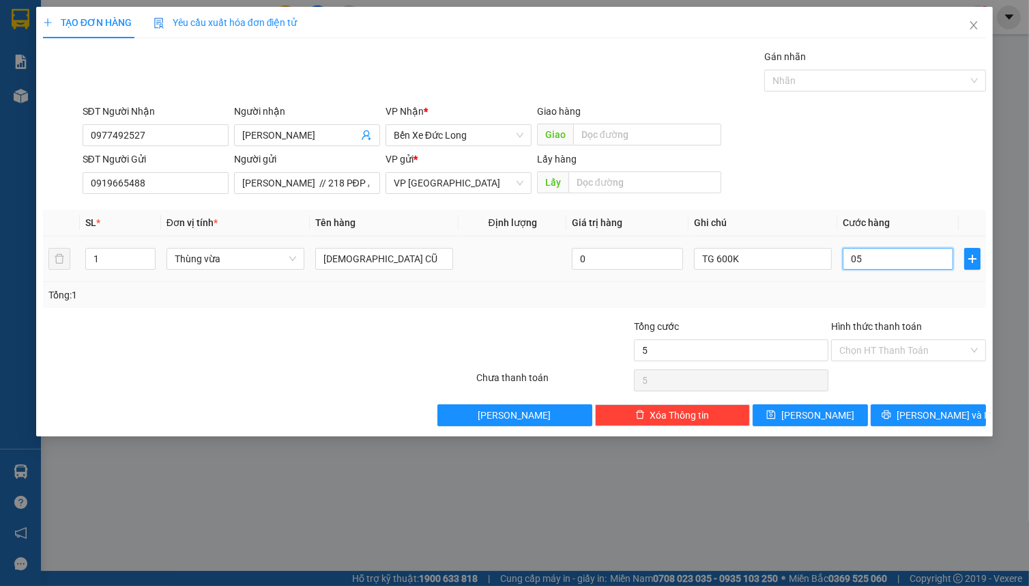
type input "050"
type input "500"
type input "0.500"
type input "5.000"
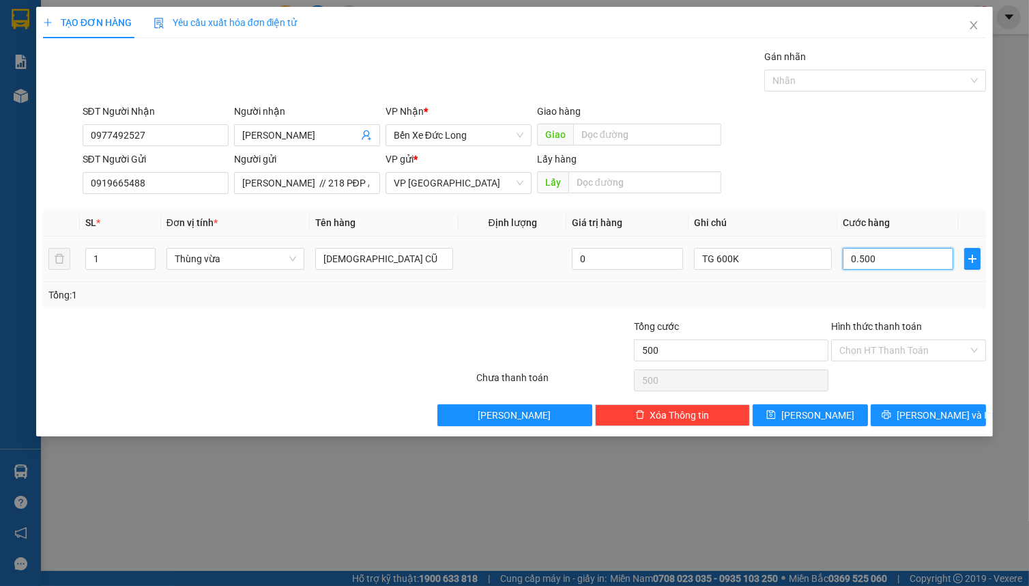
type input "5.000"
type input "05.000"
type input "50.000"
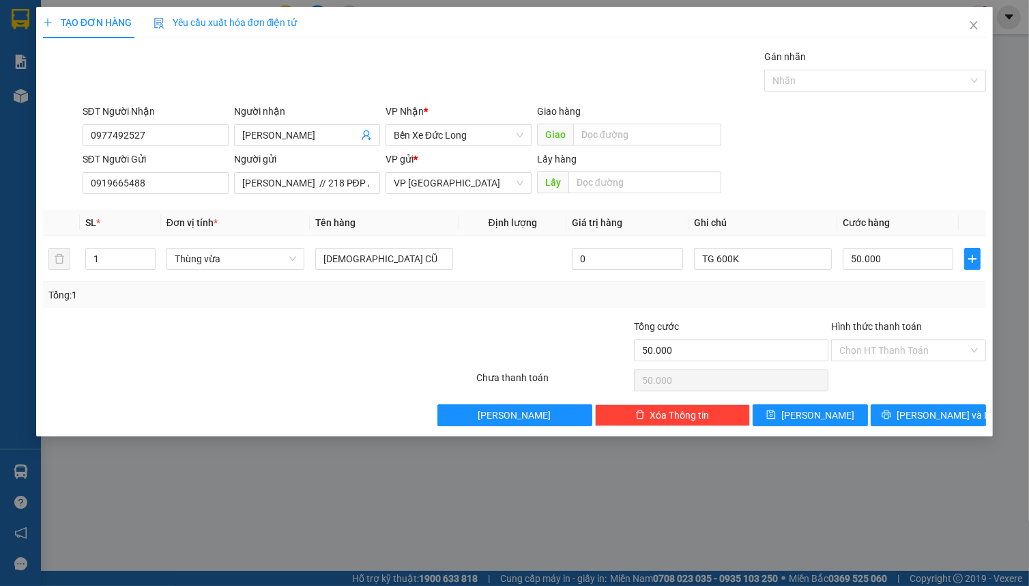
drag, startPoint x: 792, startPoint y: 172, endPoint x: 775, endPoint y: 177, distance: 17.3
click at [792, 173] on div "SĐT Người Gửi 0919665488 Người gửi NGUYỄN MINH QUÂN // 218 PĐP // 068090000995 …" at bounding box center [535, 176] width 910 height 48
click at [869, 351] on input "Hình thức thanh toán" at bounding box center [903, 350] width 129 height 20
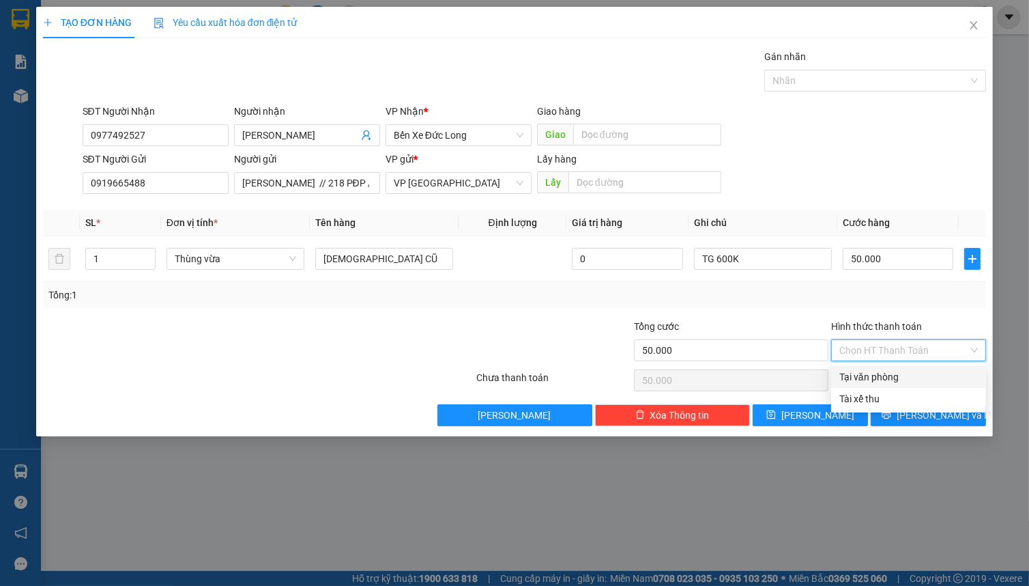
click at [870, 369] on div "Tại văn phòng" at bounding box center [908, 376] width 139 height 15
type input "0"
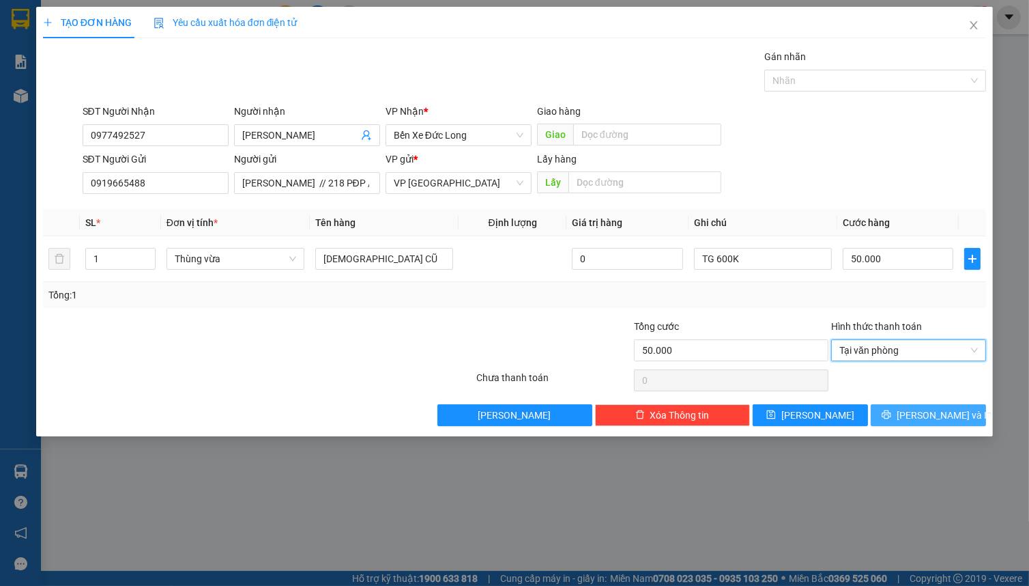
click at [916, 411] on button "Lưu và In" at bounding box center [928, 415] width 115 height 22
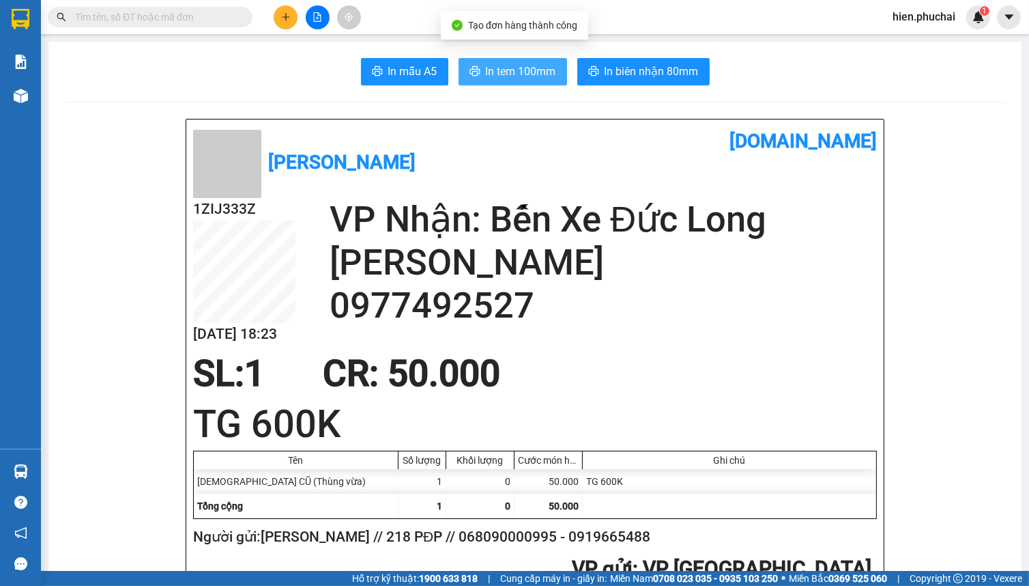
click at [511, 70] on span "In tem 100mm" at bounding box center [521, 71] width 70 height 17
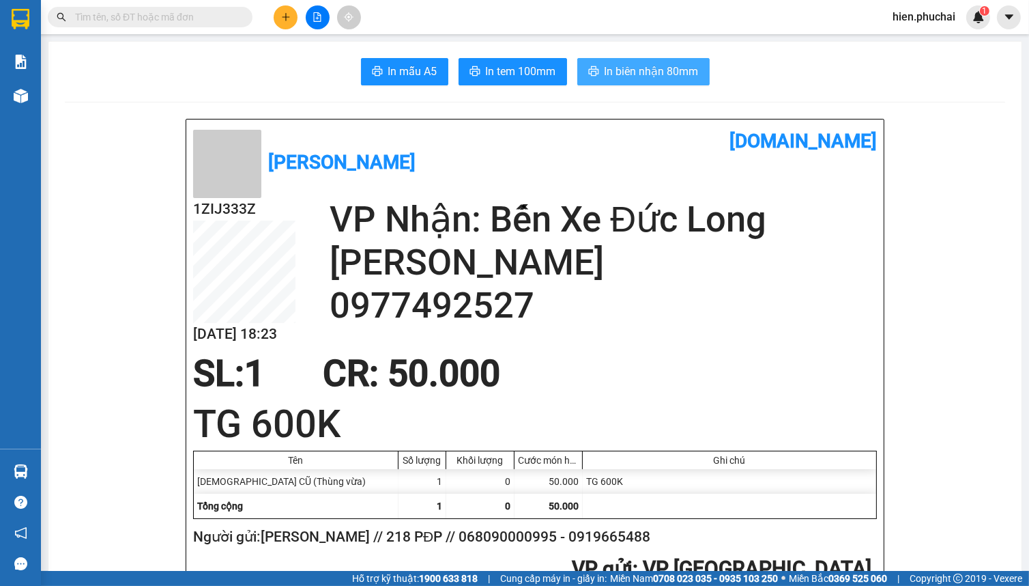
click at [627, 83] on button "In biên nhận 80mm" at bounding box center [643, 71] width 132 height 27
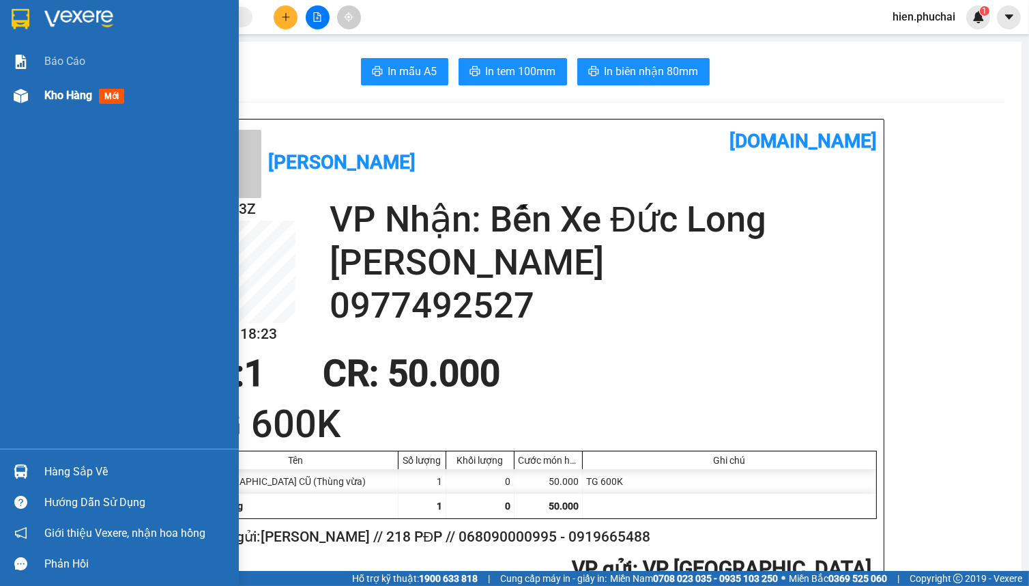
click at [41, 94] on div "Kho hàng mới" at bounding box center [119, 95] width 239 height 34
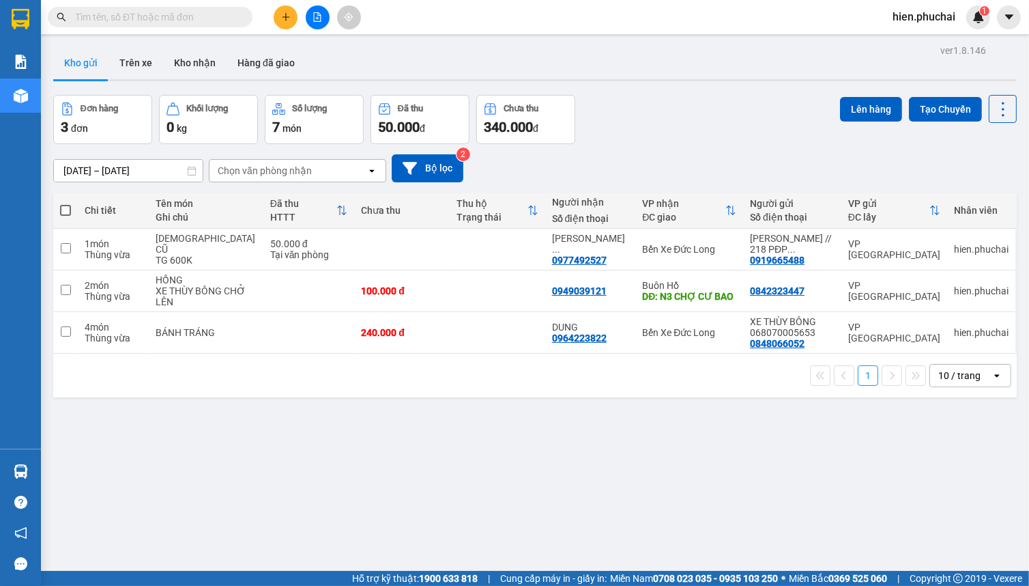
paste input "0867921625"
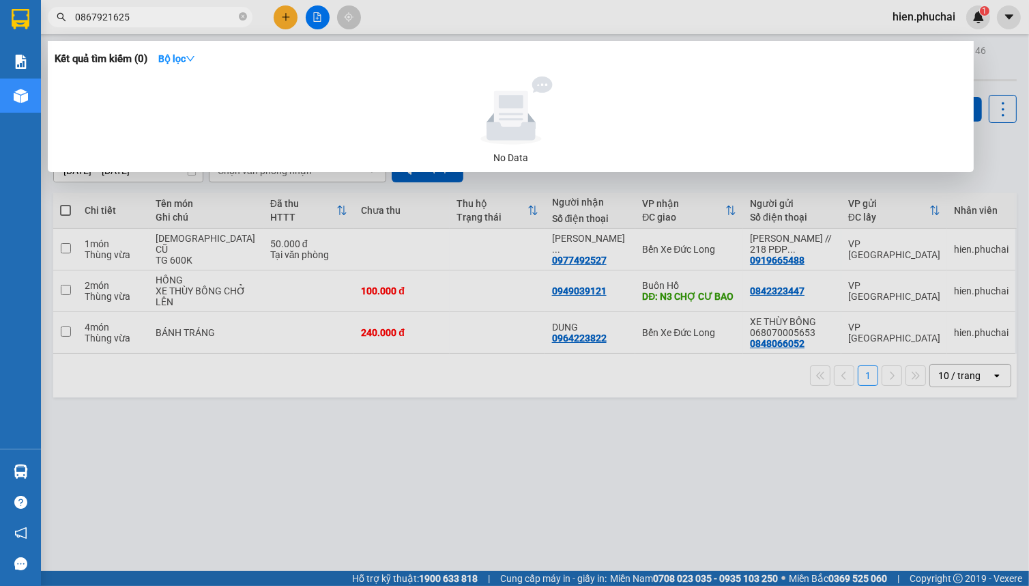
type input "0867921625"
click at [891, 232] on div at bounding box center [514, 293] width 1029 height 586
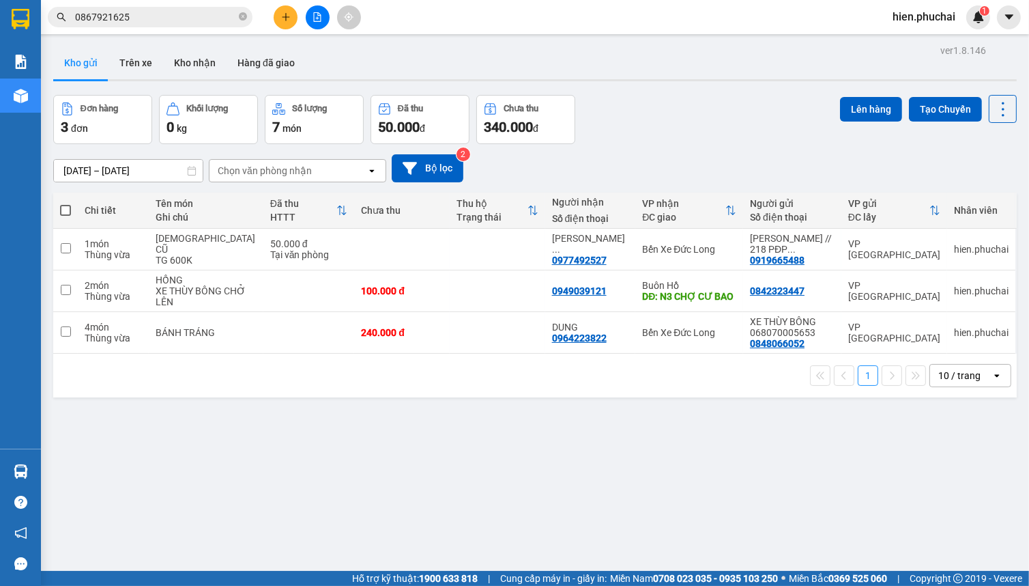
click at [668, 126] on div "Đơn hàng 3 đơn Khối lượng 0 kg Số lượng 7 món Đã thu 50.000 đ Chưa thu 340.000 …" at bounding box center [535, 119] width 964 height 49
click at [178, 12] on input "0867921625" at bounding box center [155, 17] width 161 height 15
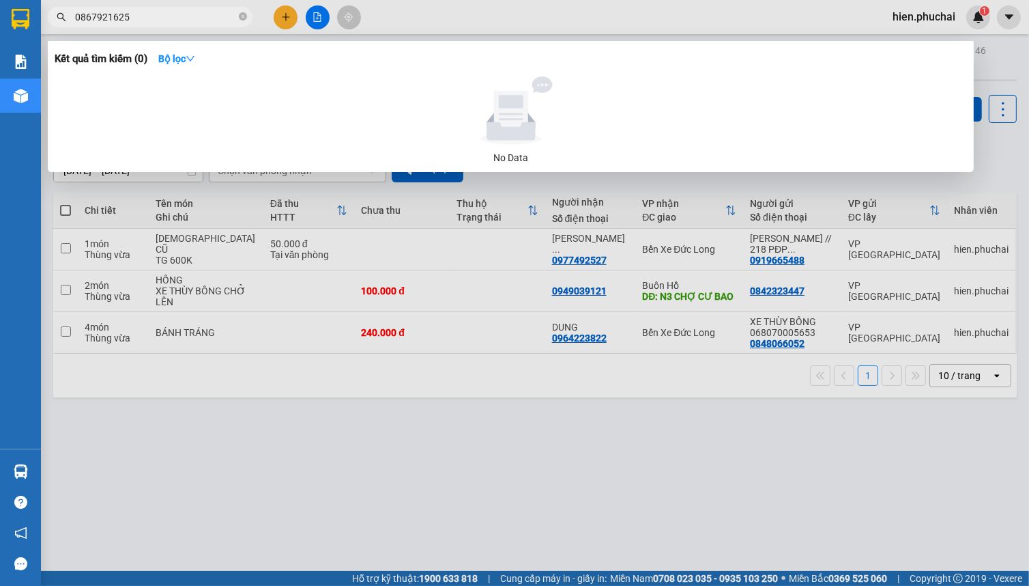
click at [178, 12] on input "0867921625" at bounding box center [155, 17] width 161 height 15
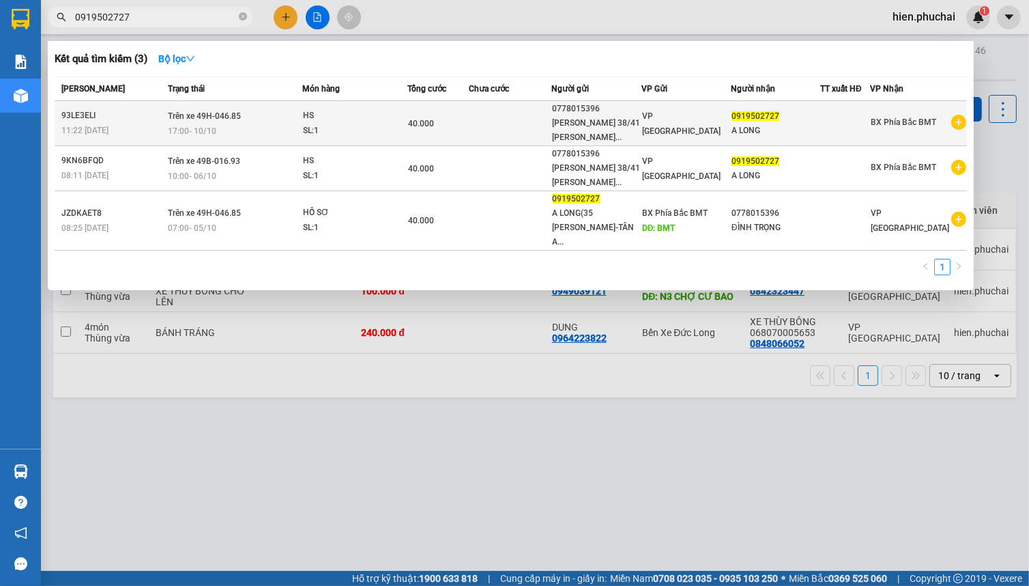
type input "0919502727"
click at [526, 136] on td at bounding box center [511, 123] width 83 height 45
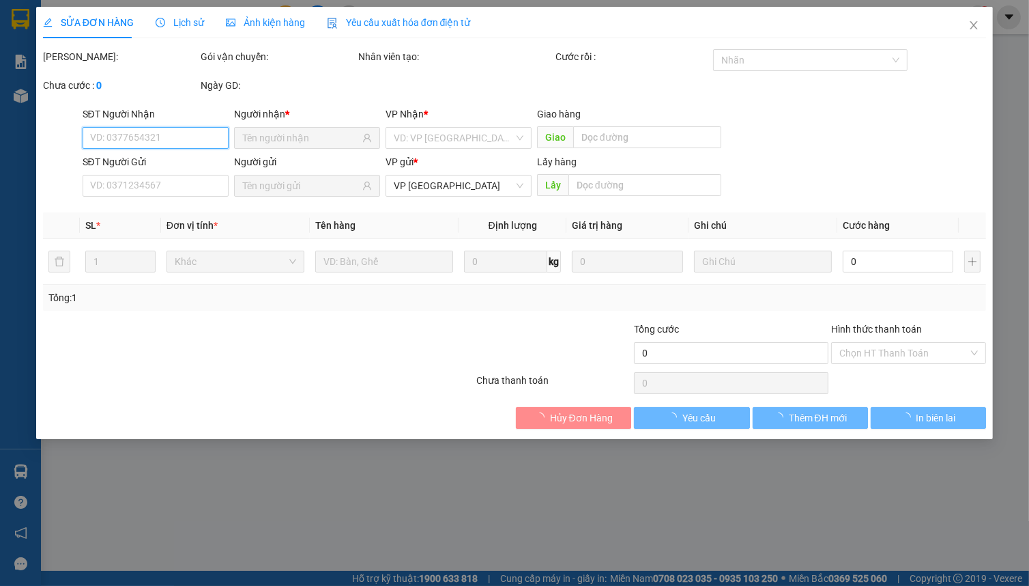
type input "0919502727"
type input "0778015396"
type input "40.000"
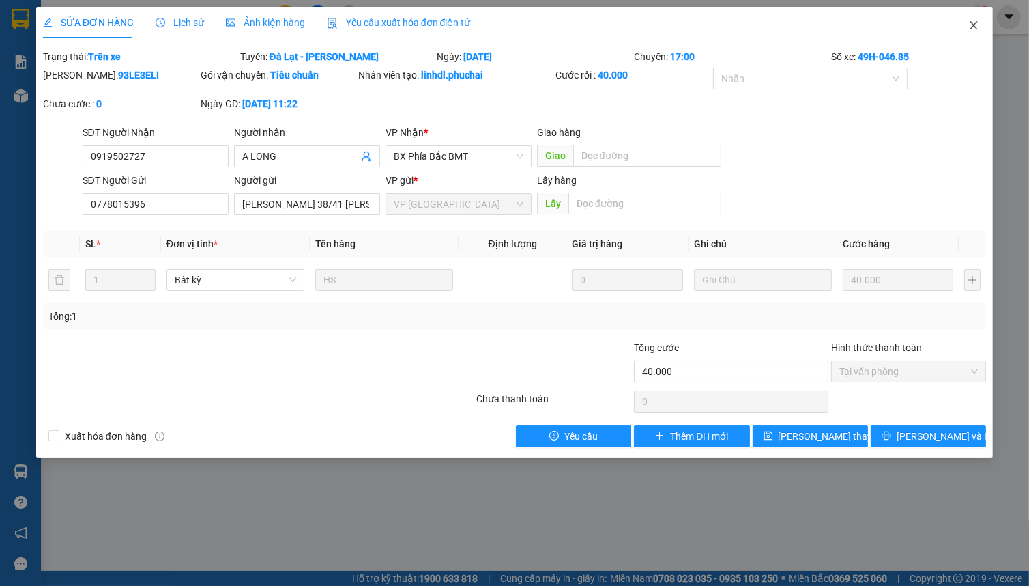
click at [968, 23] on span "Close" at bounding box center [974, 26] width 38 height 38
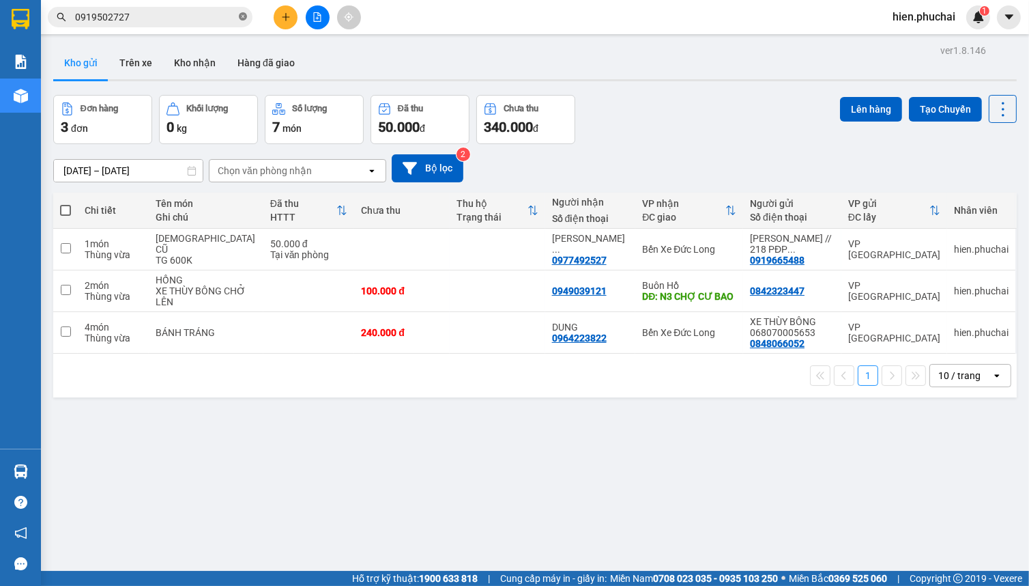
click at [240, 19] on icon "close-circle" at bounding box center [243, 16] width 8 height 8
click at [182, 23] on input "text" at bounding box center [155, 17] width 161 height 15
click at [196, 18] on input "text" at bounding box center [155, 17] width 161 height 15
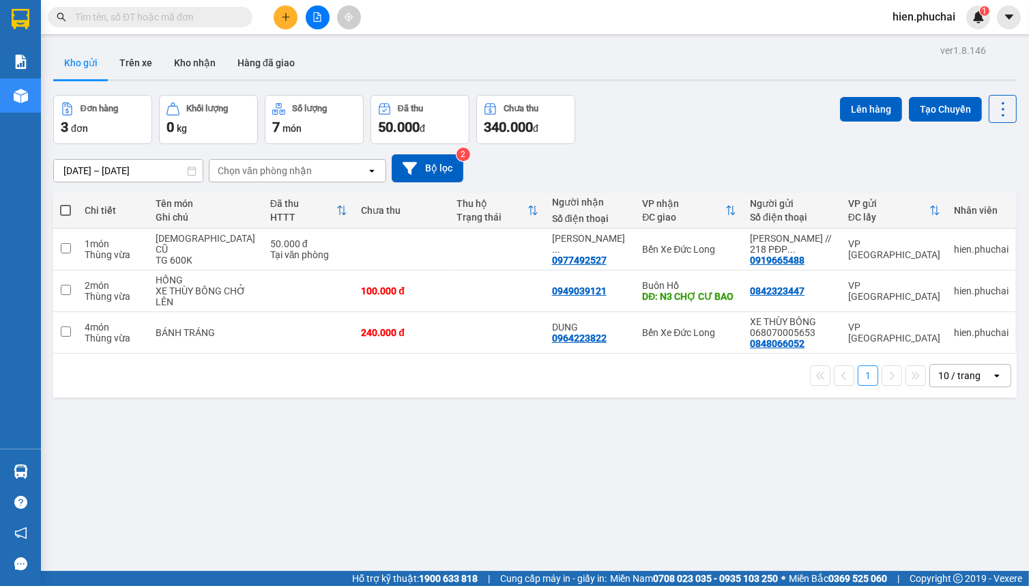
click at [194, 17] on input "text" at bounding box center [155, 17] width 161 height 15
paste input "0378589457"
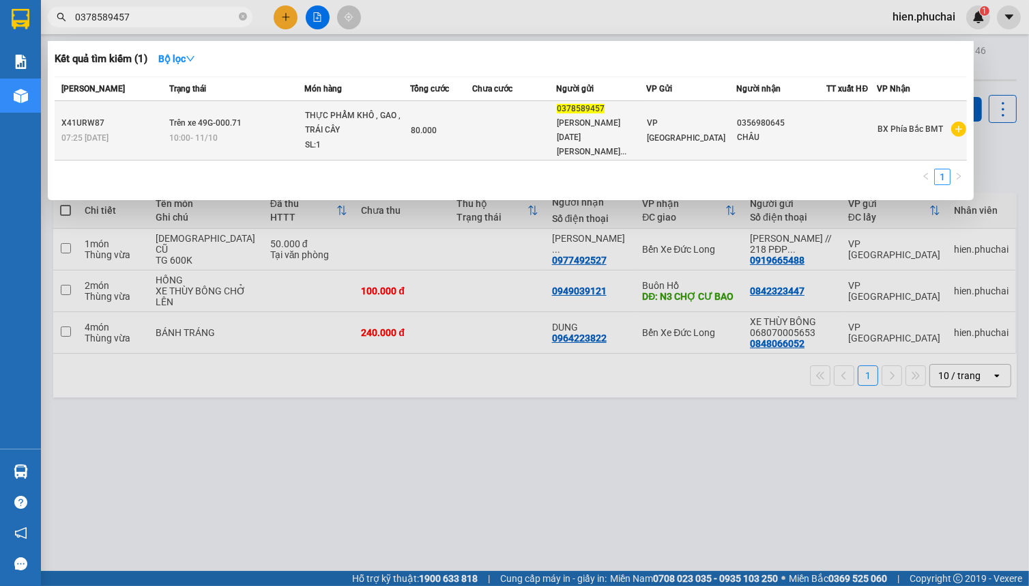
type input "0378589457"
click at [259, 130] on div "10:00 - 11/10" at bounding box center [236, 137] width 135 height 15
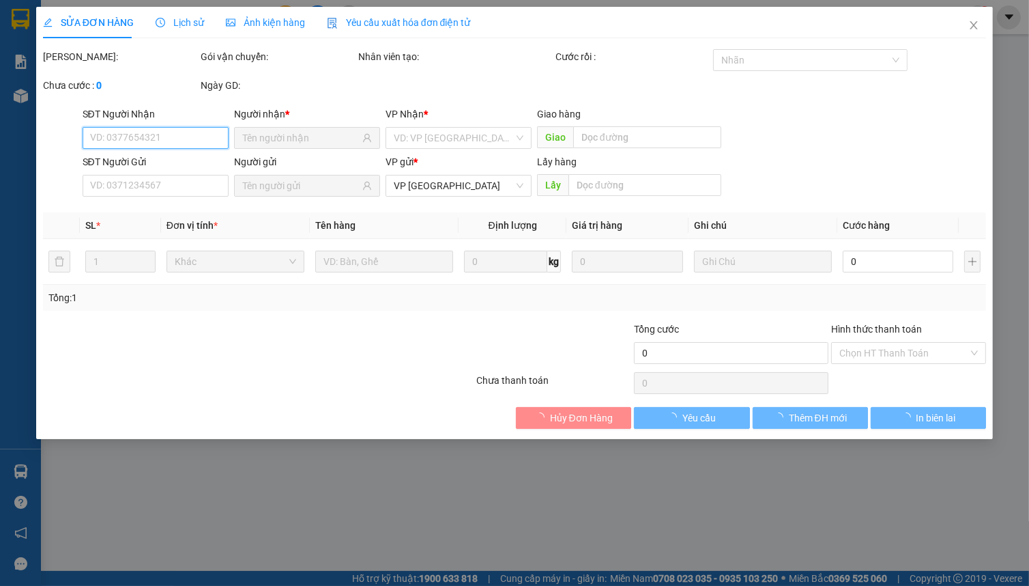
type input "0356980645"
type input "0378589457"
type input "80.000"
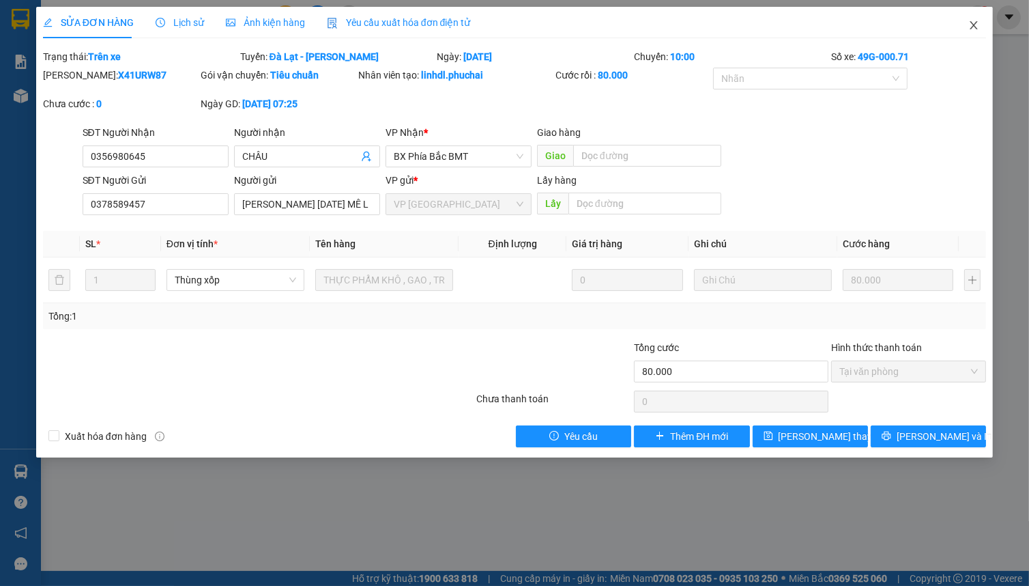
click at [970, 27] on icon "close" at bounding box center [973, 25] width 11 height 11
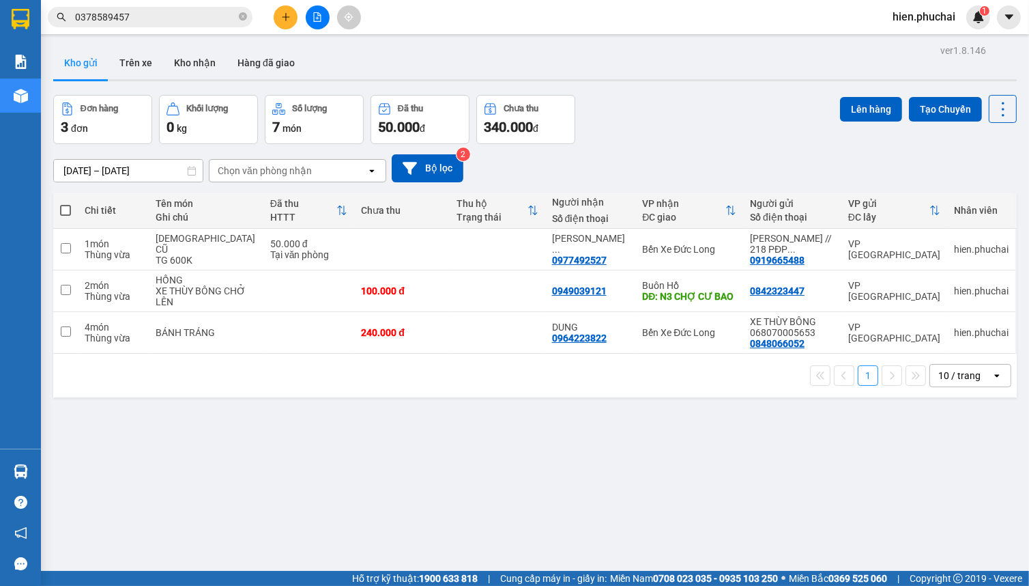
click at [202, 15] on input "0378589457" at bounding box center [155, 17] width 161 height 15
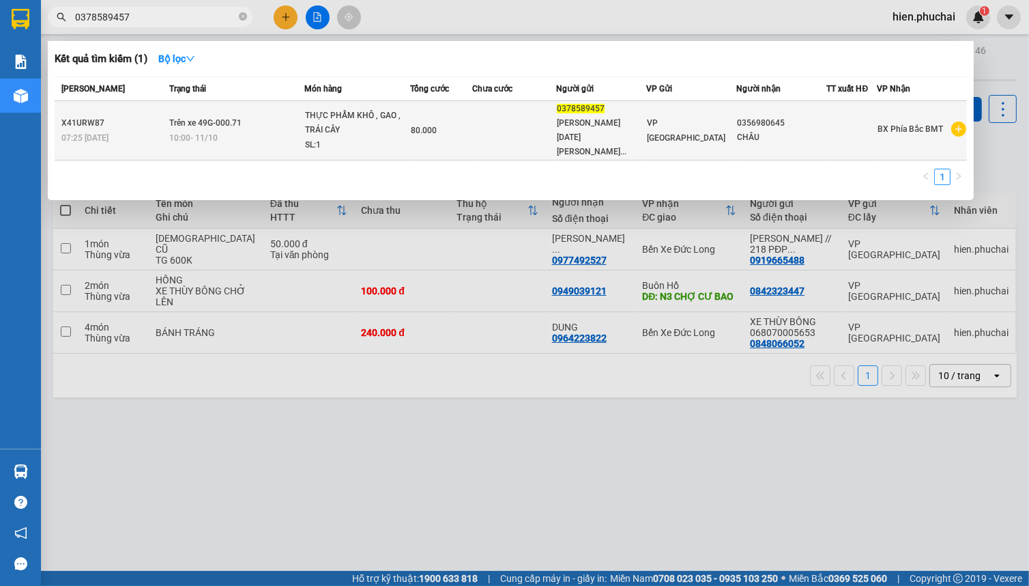
click at [319, 126] on div "THỰC PHẨM KHÔ , GAO , TRÁI CÂY" at bounding box center [356, 123] width 102 height 29
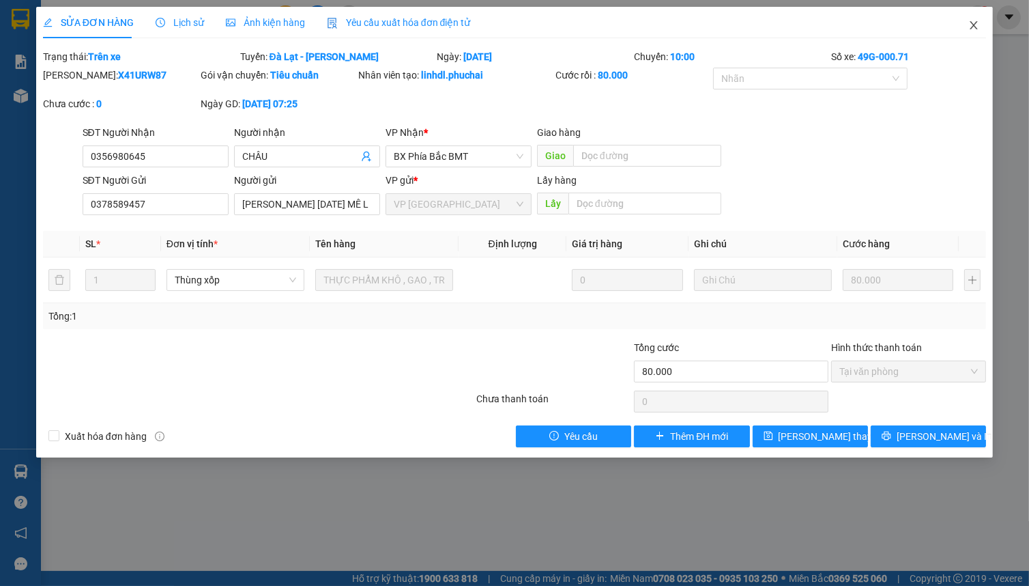
click at [978, 27] on icon "close" at bounding box center [973, 25] width 11 height 11
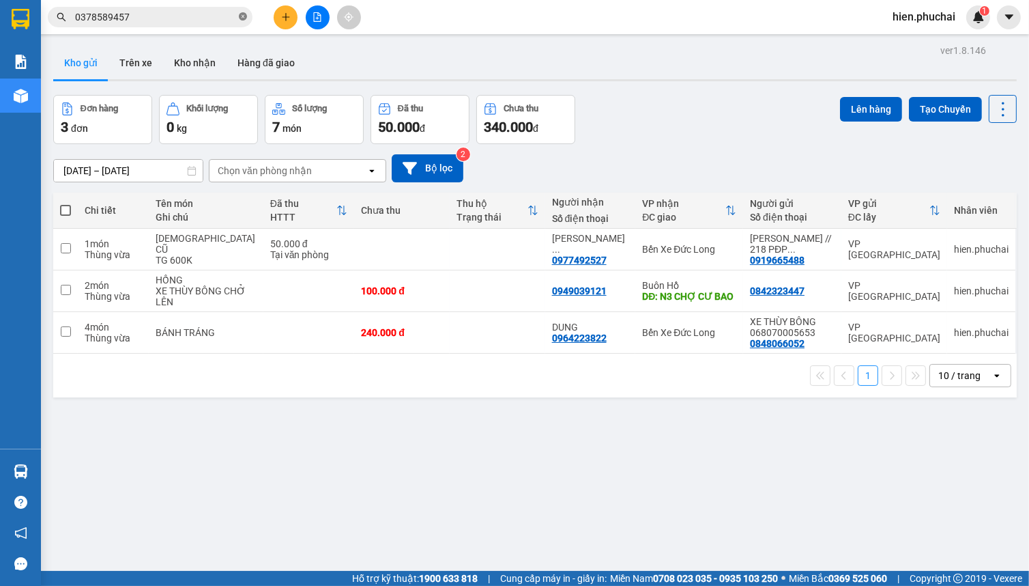
click at [242, 17] on icon "close-circle" at bounding box center [243, 16] width 8 height 8
click at [280, 23] on button at bounding box center [286, 17] width 24 height 24
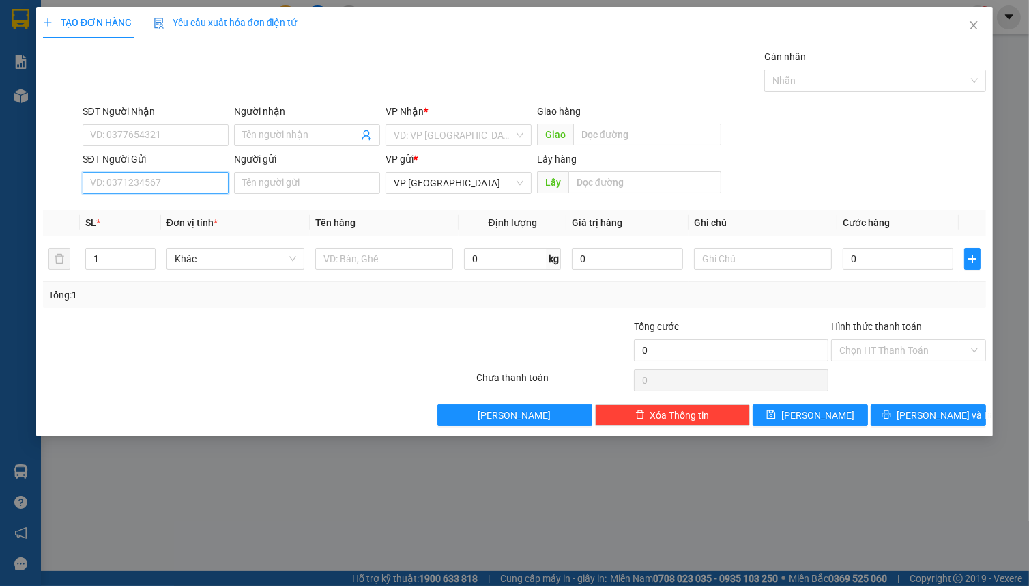
click at [154, 189] on input "SĐT Người Gửi" at bounding box center [156, 183] width 146 height 22
paste input "0964975495"
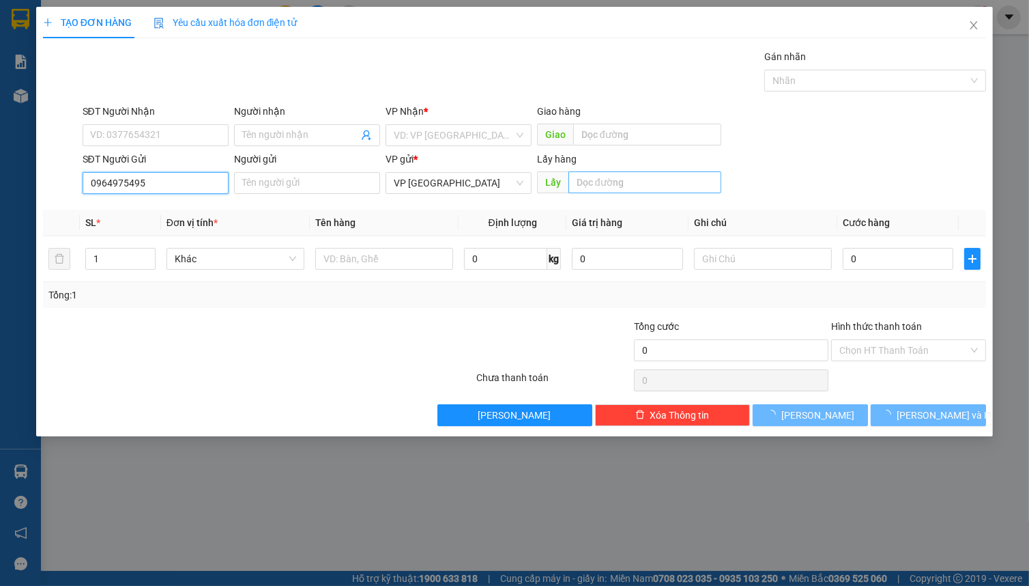
type input "0964975495"
click at [616, 177] on input "text" at bounding box center [644, 182] width 153 height 22
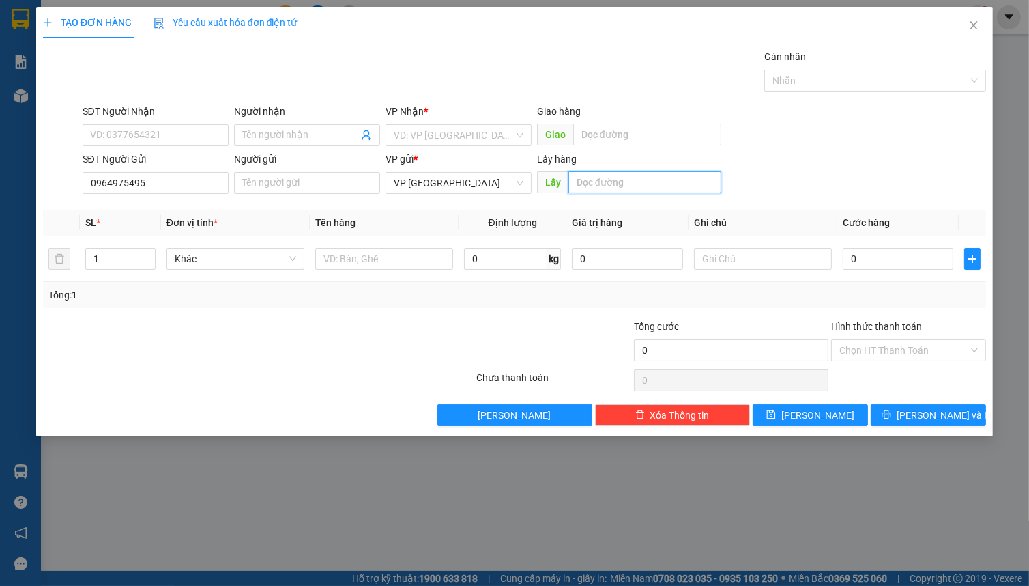
type input "D"
type input "Đ"
type input "CẦU ĐỊNH AN"
click at [440, 130] on input "search" at bounding box center [454, 135] width 120 height 20
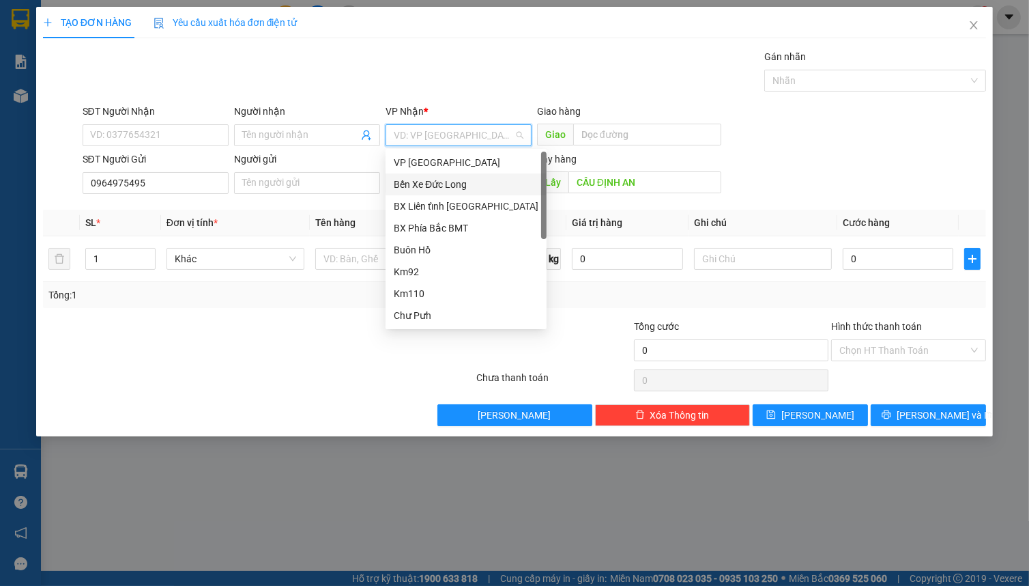
click at [456, 180] on div "Bến Xe Đức Long" at bounding box center [466, 184] width 145 height 15
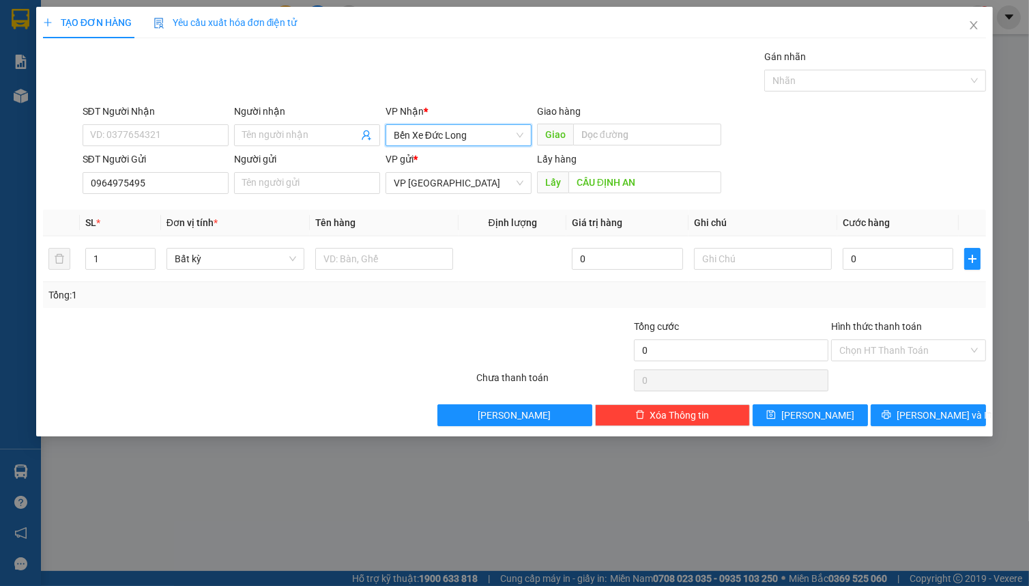
click at [791, 149] on div "SĐT Người Nhận VD: 0377654321 Người nhận Tên người nhận VP Nhận * Bến Xe Đức Lo…" at bounding box center [535, 128] width 910 height 48
click at [819, 416] on span "Lưu" at bounding box center [817, 414] width 73 height 15
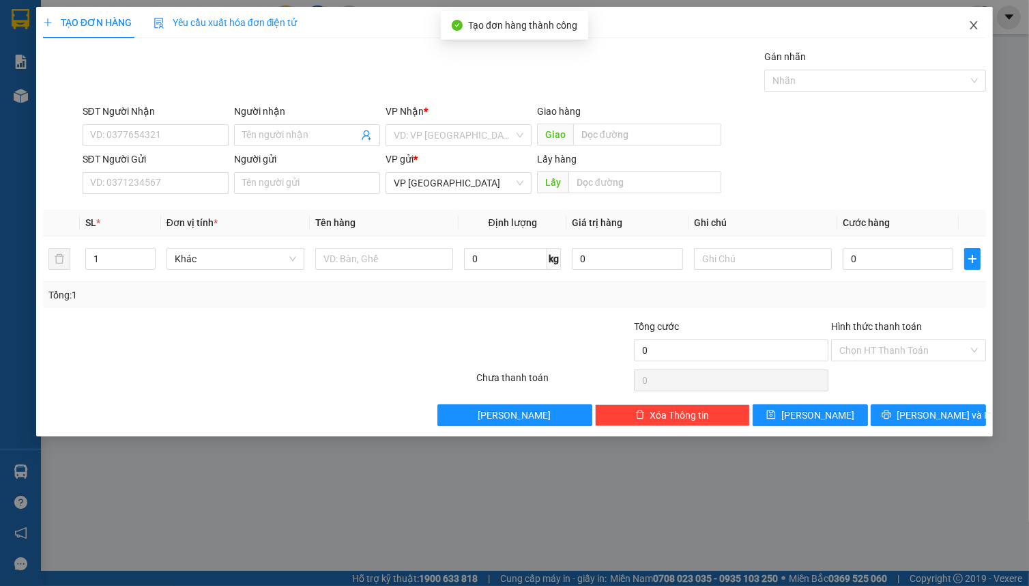
click at [976, 35] on span "Close" at bounding box center [974, 26] width 38 height 38
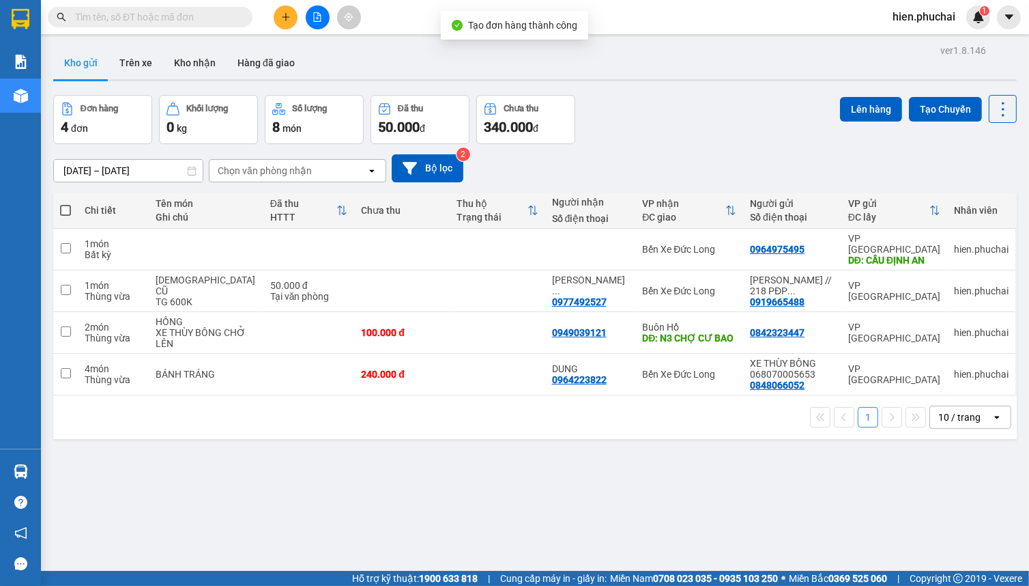
click at [614, 139] on div "Đơn hàng 4 đơn Khối lượng 0 kg Số lượng 8 món Đã thu 50.000 đ Chưa thu 340.000 …" at bounding box center [535, 119] width 964 height 49
click at [932, 286] on icon at bounding box center [937, 291] width 10 height 10
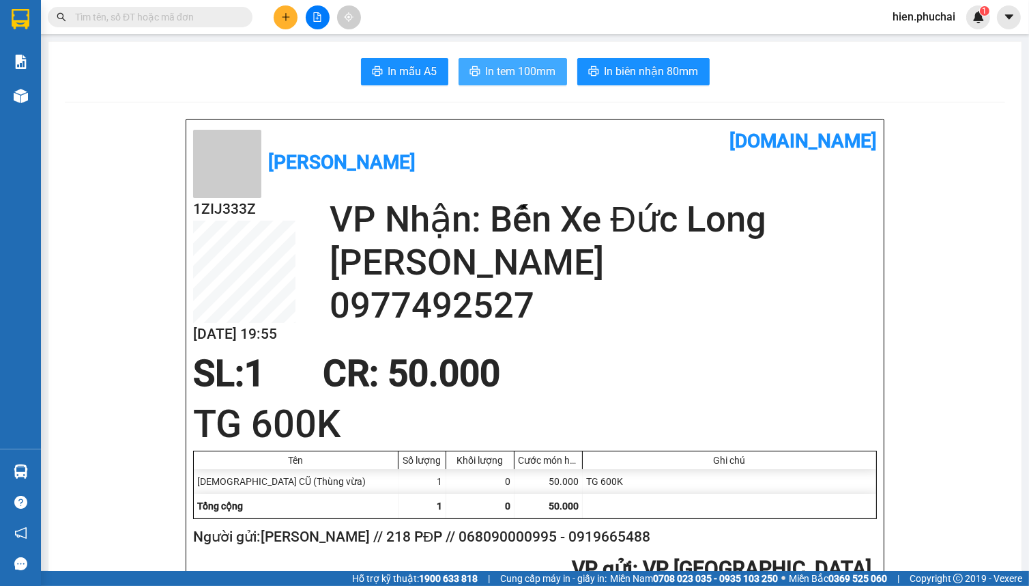
click at [515, 76] on span "In tem 100mm" at bounding box center [521, 71] width 70 height 17
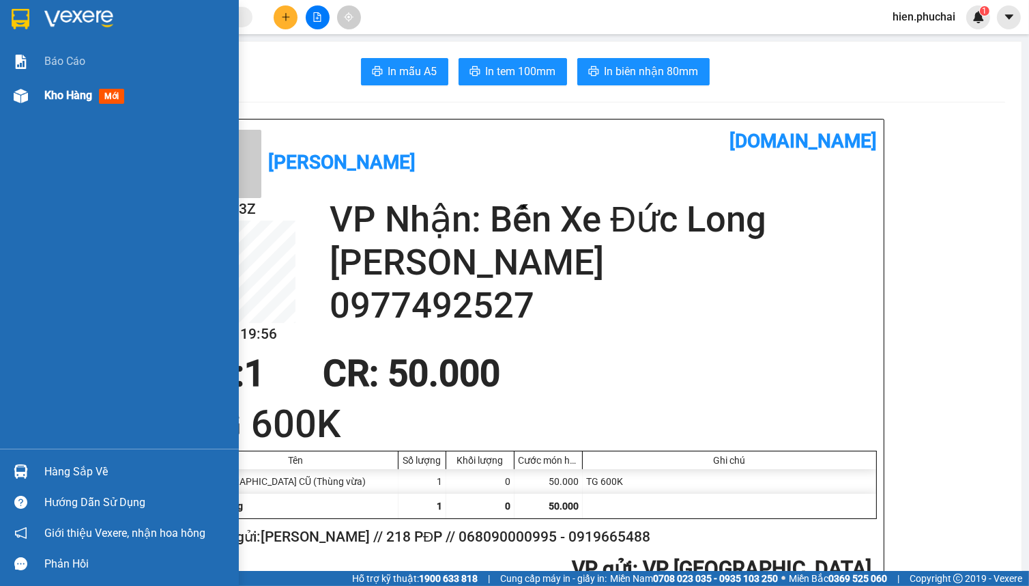
click at [38, 92] on div "Kho hàng mới" at bounding box center [119, 95] width 239 height 34
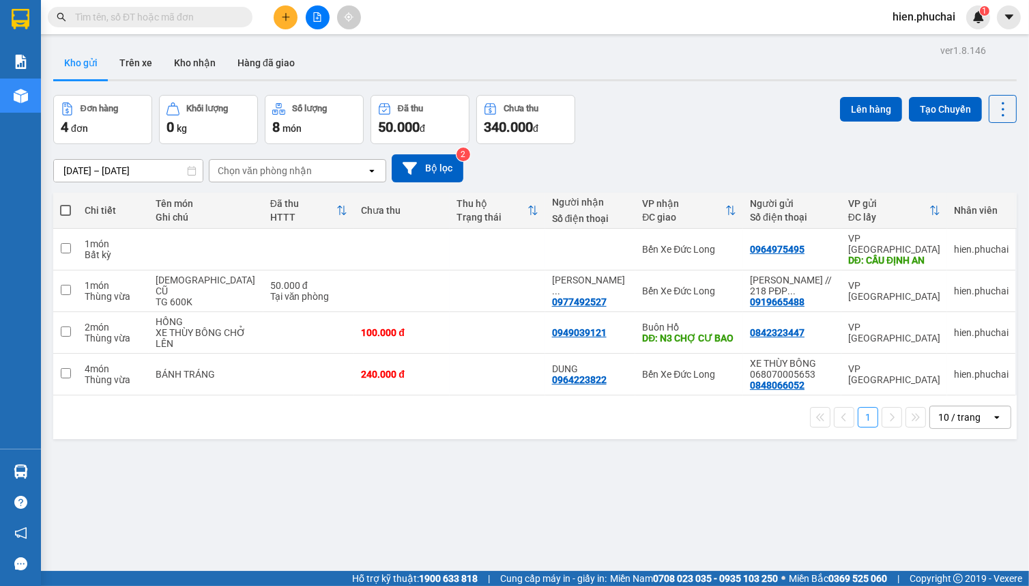
click at [404, 57] on div "Kho gửi Trên xe Kho nhận Hàng đã giao" at bounding box center [535, 64] width 964 height 36
click at [933, 10] on span "hien.phuchai" at bounding box center [924, 16] width 85 height 17
click at [917, 37] on span "Đăng xuất" at bounding box center [931, 42] width 57 height 15
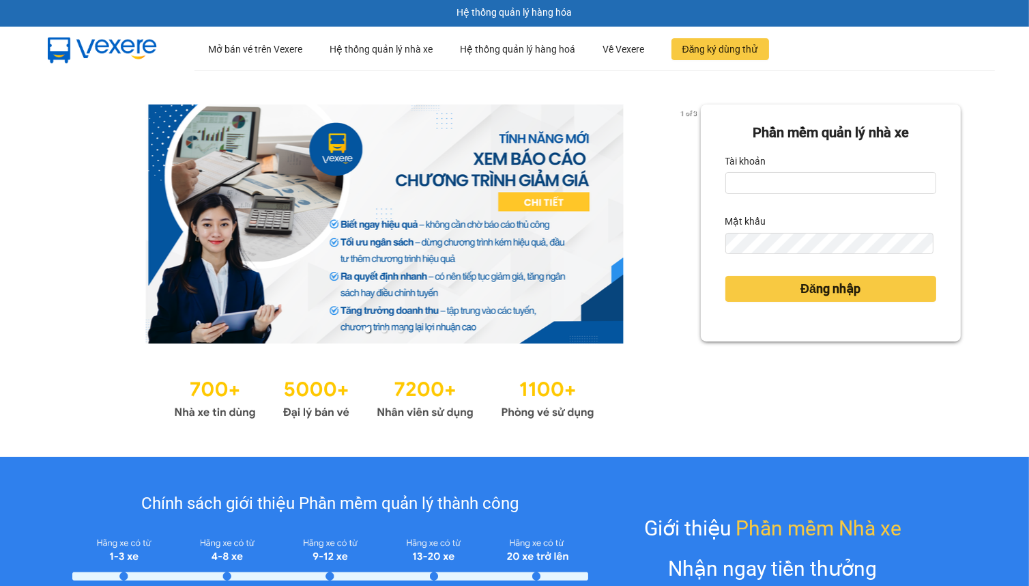
scroll to position [61, 0]
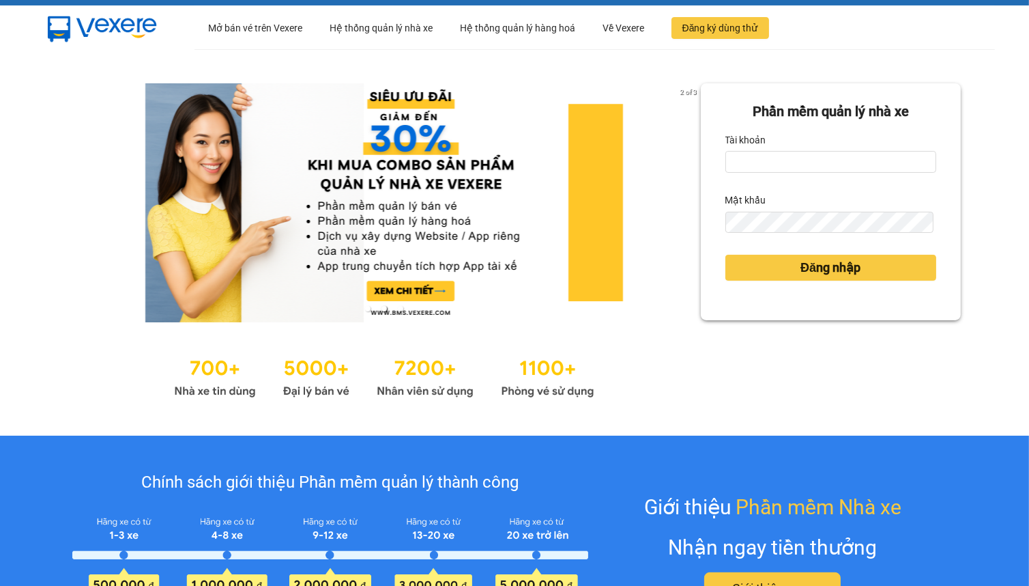
click at [654, 371] on div at bounding box center [384, 375] width 633 height 52
